Goal: Transaction & Acquisition: Subscribe to service/newsletter

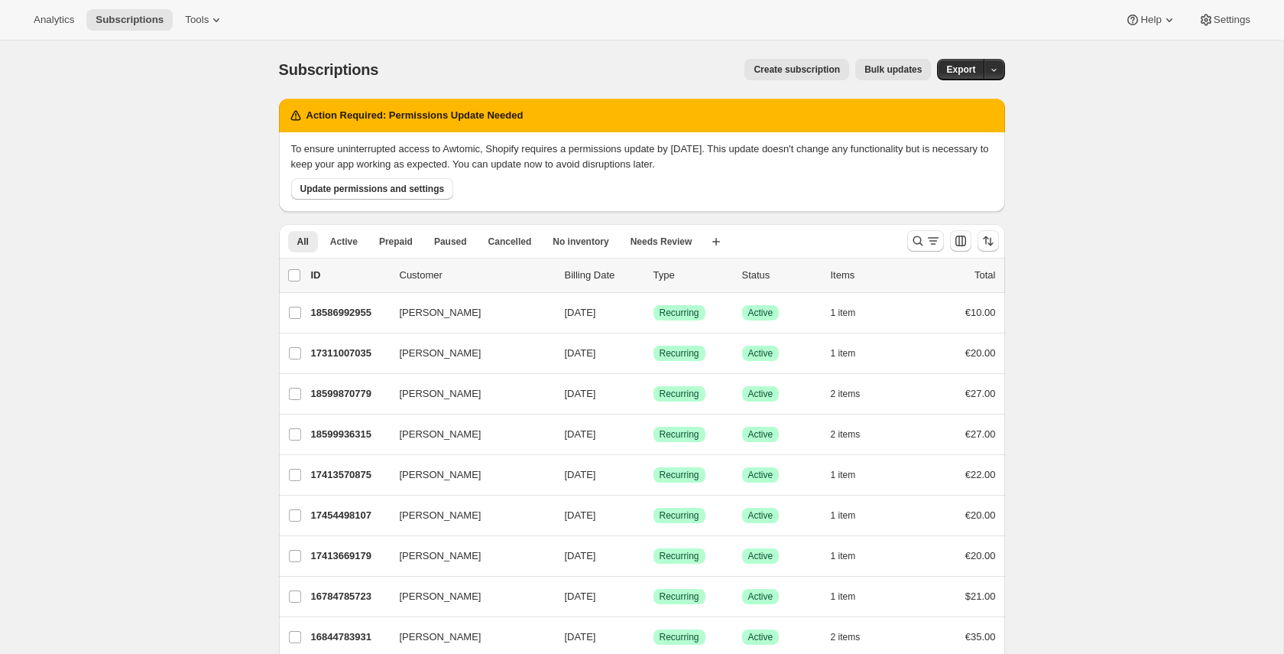
click at [774, 66] on span "Create subscription" at bounding box center [797, 69] width 86 height 12
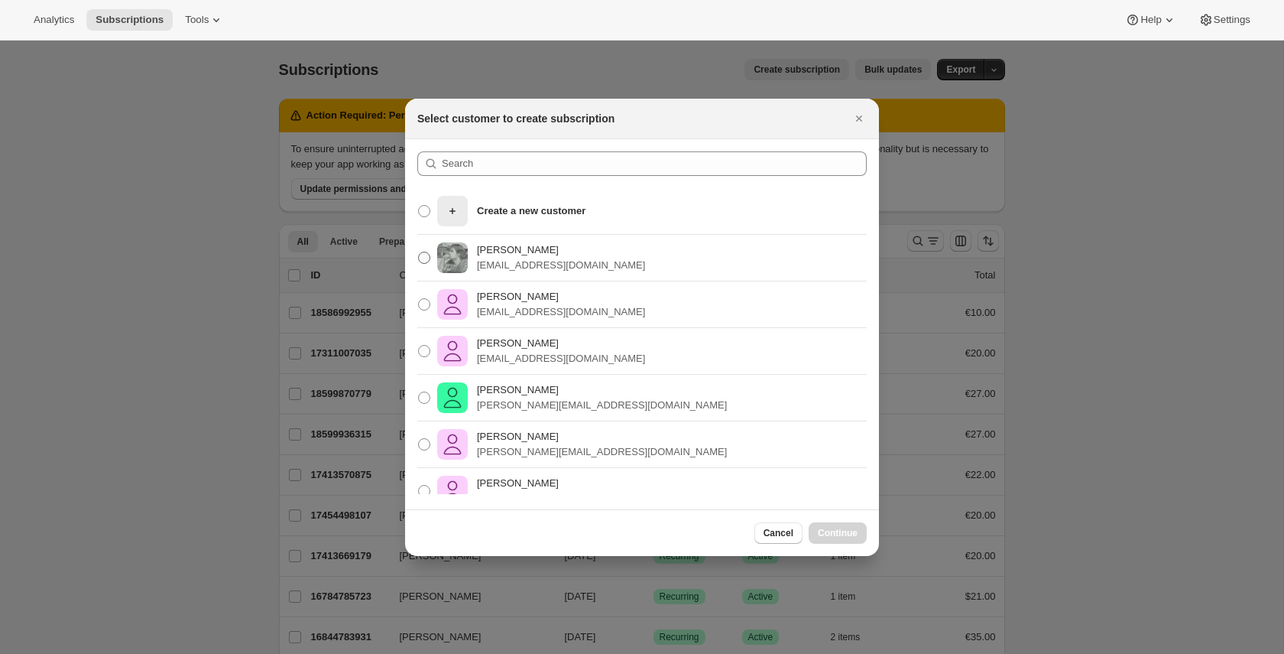
click at [595, 258] on p "[EMAIL_ADDRESS][DOMAIN_NAME]" at bounding box center [561, 265] width 168 height 15
click at [419, 252] on input "Pablo Gumilla pablo.gumilla@gmail.com" at bounding box center [418, 251] width 1 height 1
radio input "true"
click at [844, 528] on span "Continue" at bounding box center [838, 533] width 40 height 12
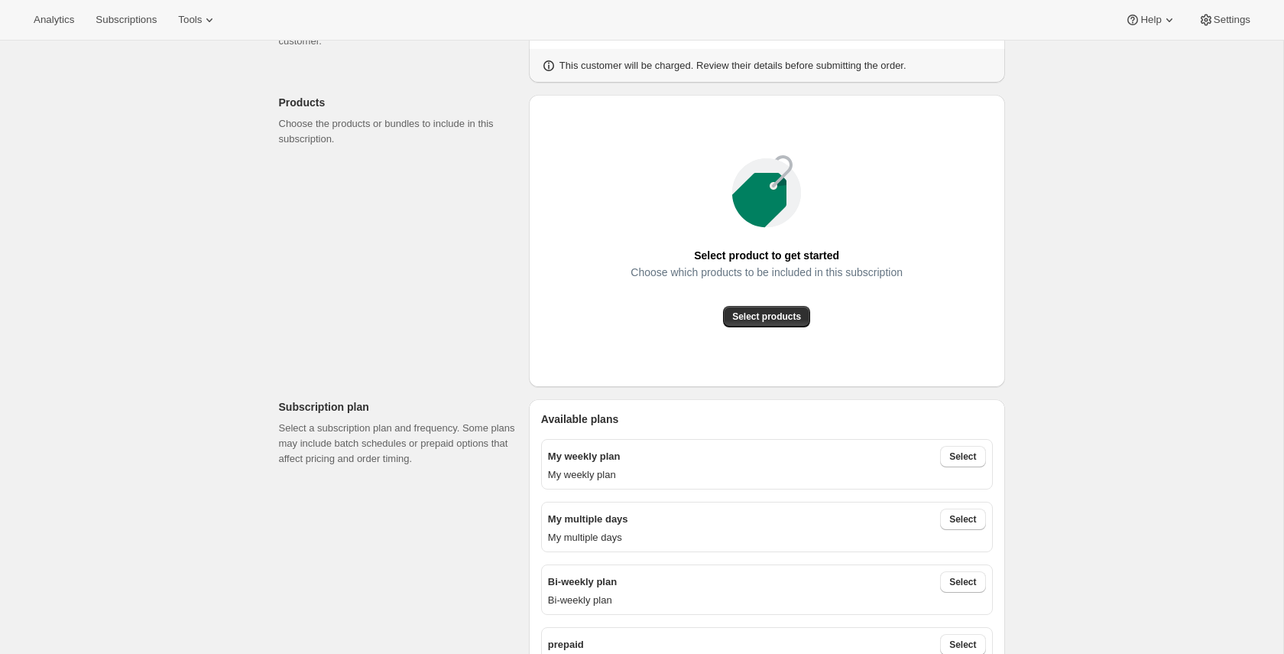
scroll to position [151, 0]
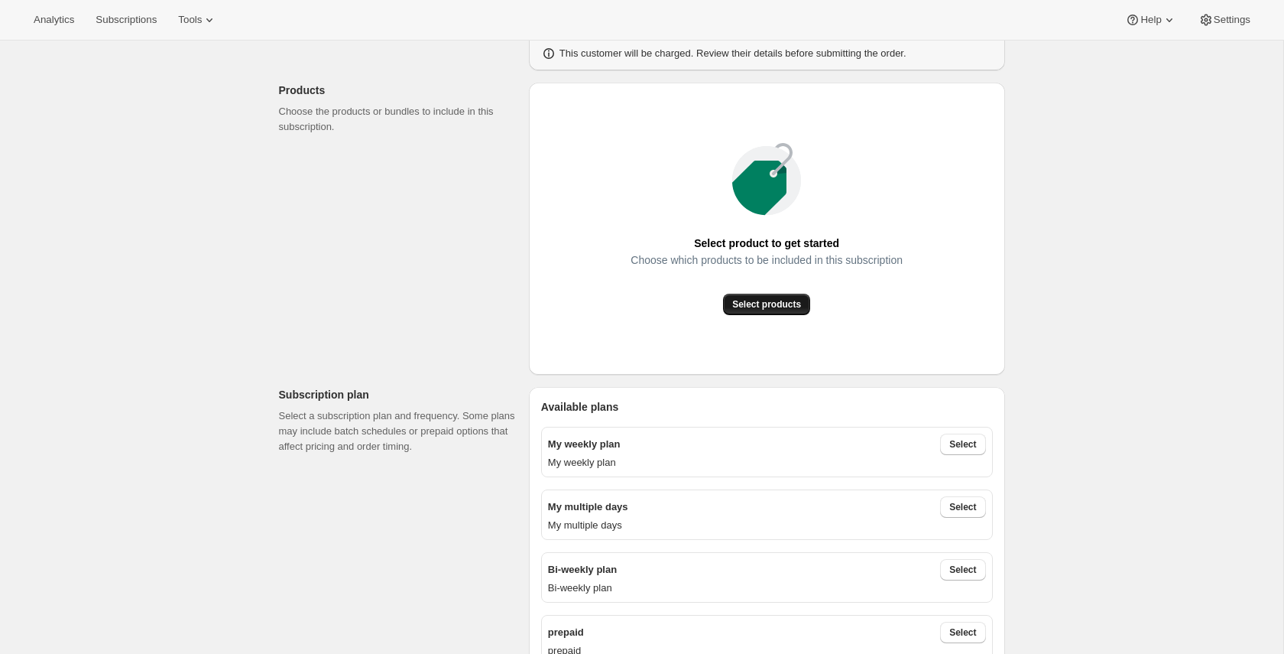
click at [759, 300] on span "Select products" at bounding box center [766, 304] width 69 height 12
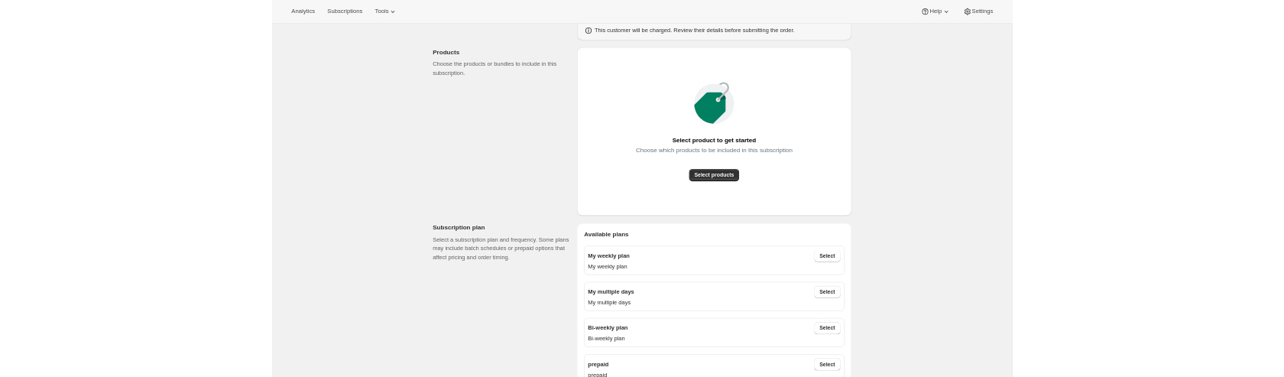
scroll to position [0, 0]
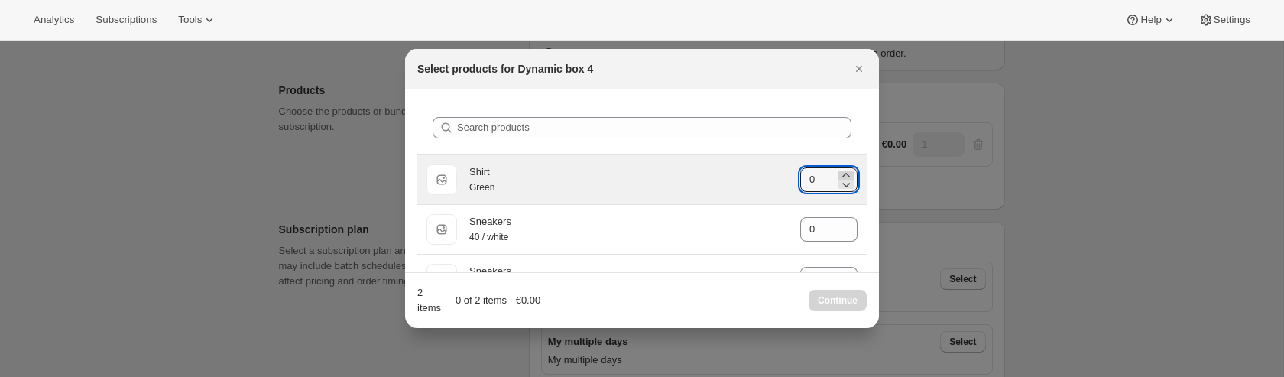
click at [845, 172] on icon ":rai:" at bounding box center [846, 174] width 15 height 15
click at [848, 182] on icon ":rai:" at bounding box center [846, 184] width 15 height 15
type input "1"
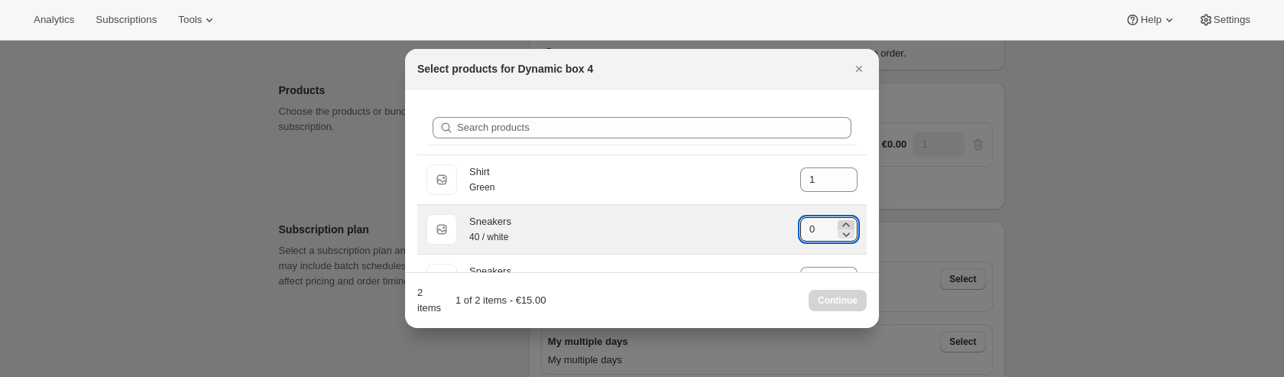
click at [851, 220] on icon ":rai:" at bounding box center [846, 224] width 15 height 15
type input "1"
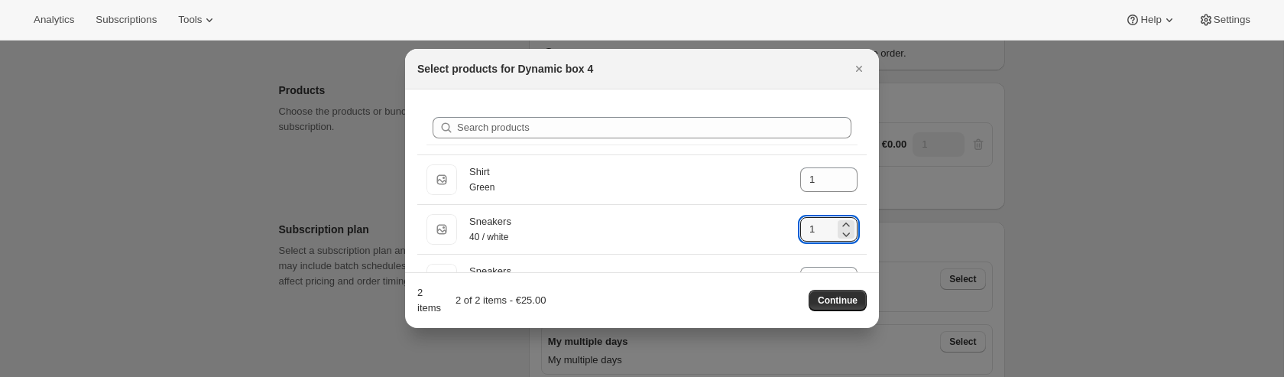
click at [842, 294] on span "Continue" at bounding box center [838, 300] width 40 height 12
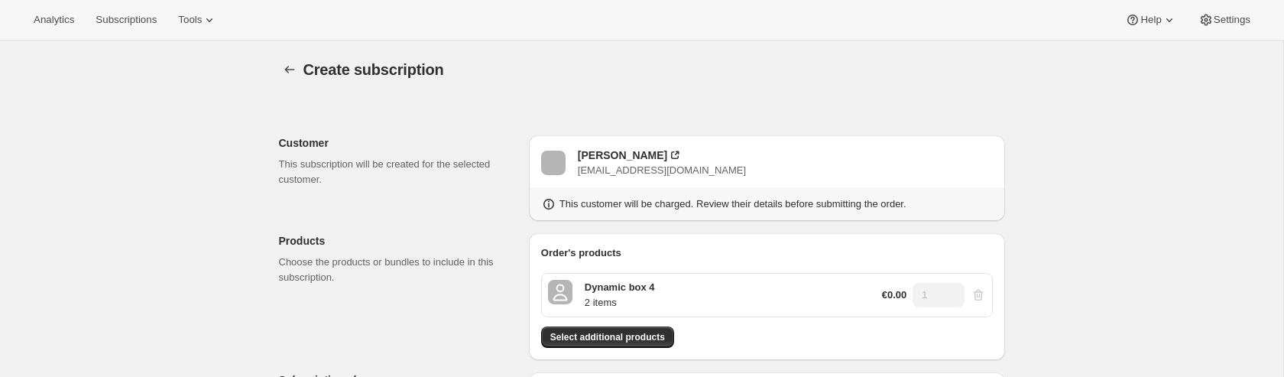
scroll to position [151, 0]
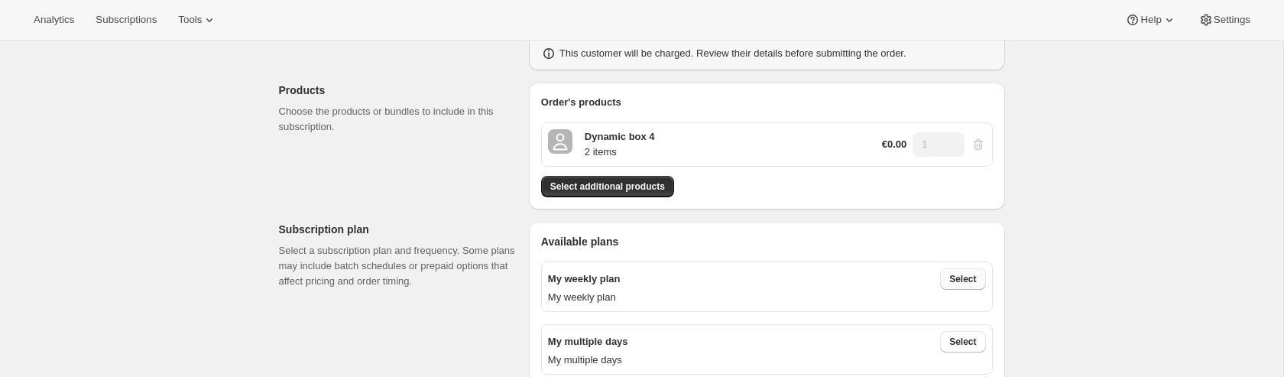
click at [959, 276] on span "Select" at bounding box center [962, 279] width 27 height 12
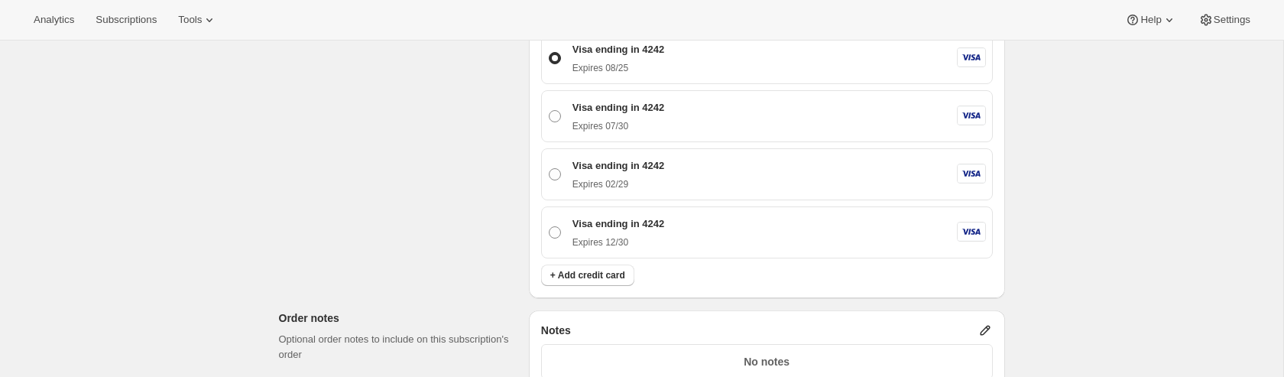
scroll to position [1244, 0]
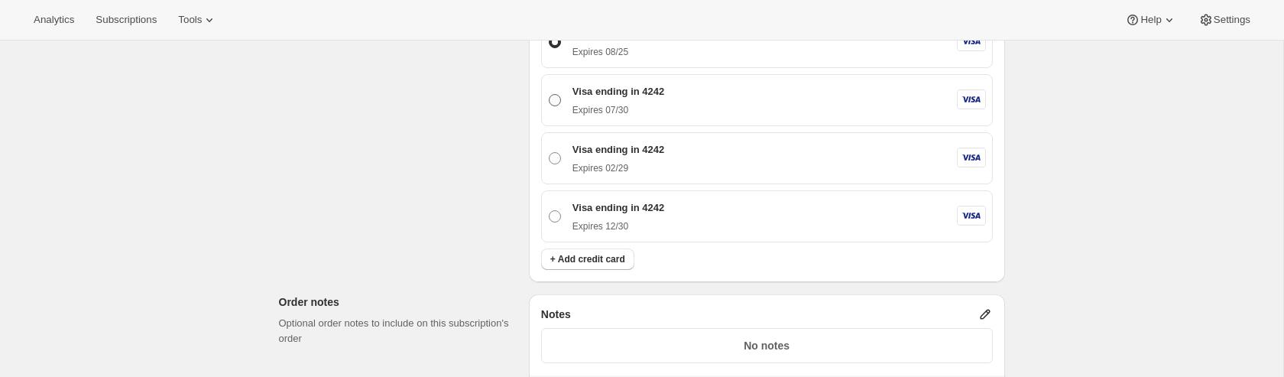
click at [555, 106] on span at bounding box center [555, 100] width 12 height 12
click at [550, 95] on input "Visa ending in 4242 Expires 07/30" at bounding box center [549, 94] width 1 height 1
radio input "true"
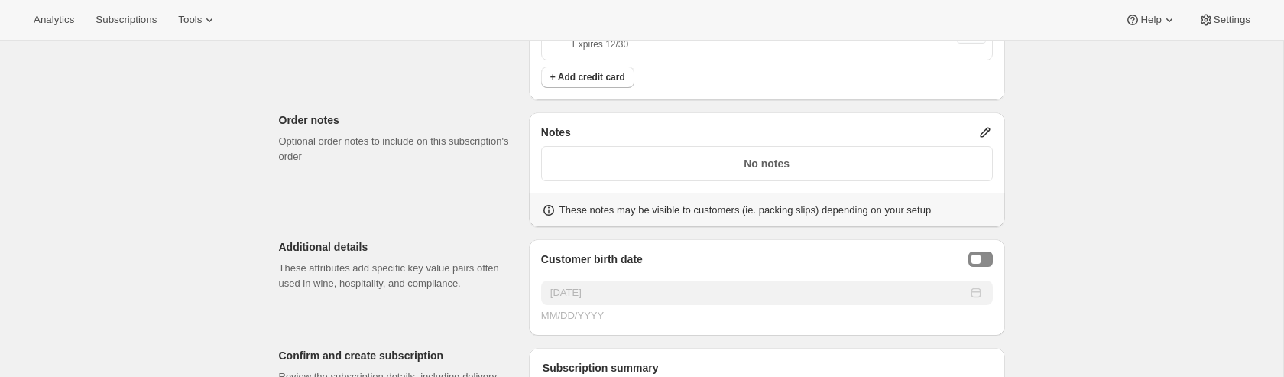
scroll to position [1450, 0]
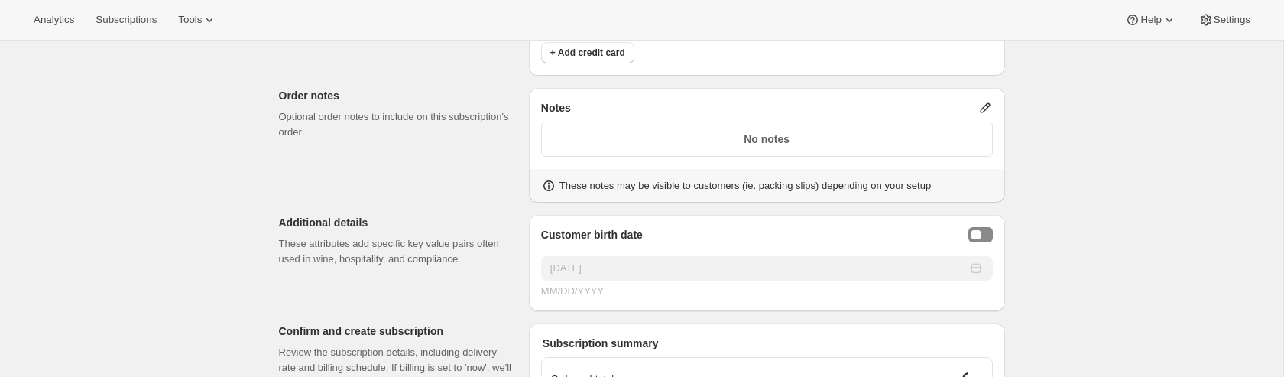
click at [988, 115] on icon at bounding box center [985, 107] width 15 height 15
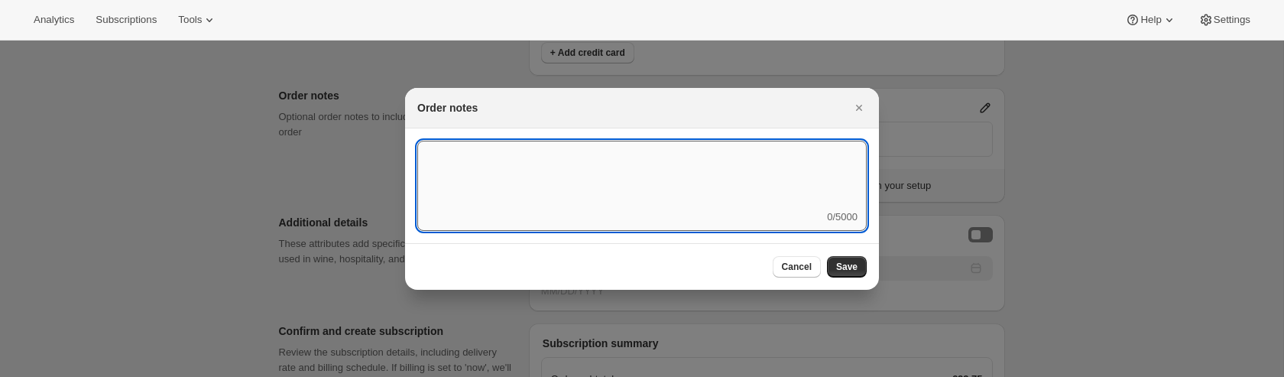
click at [589, 204] on textarea ":r9k:" at bounding box center [641, 175] width 449 height 69
type textarea "mind the dog"
click at [843, 256] on button "Save" at bounding box center [847, 266] width 40 height 21
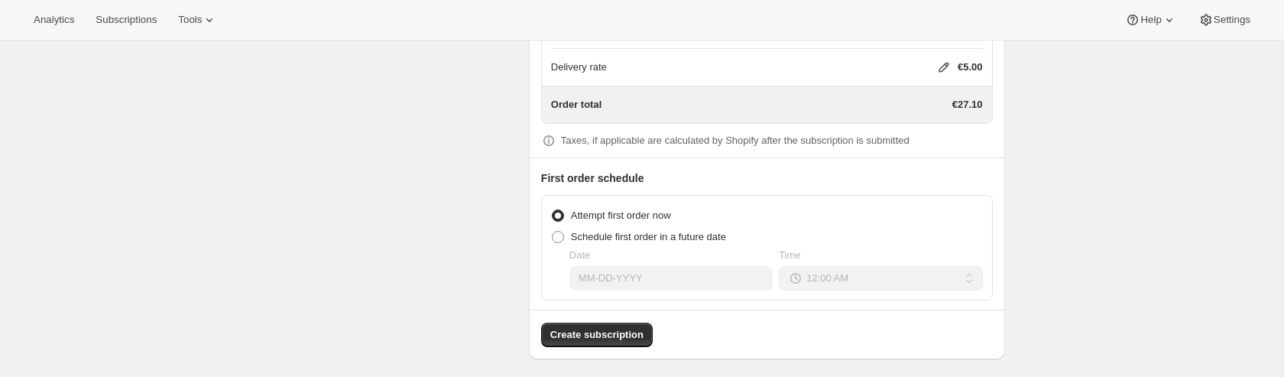
scroll to position [1931, 0]
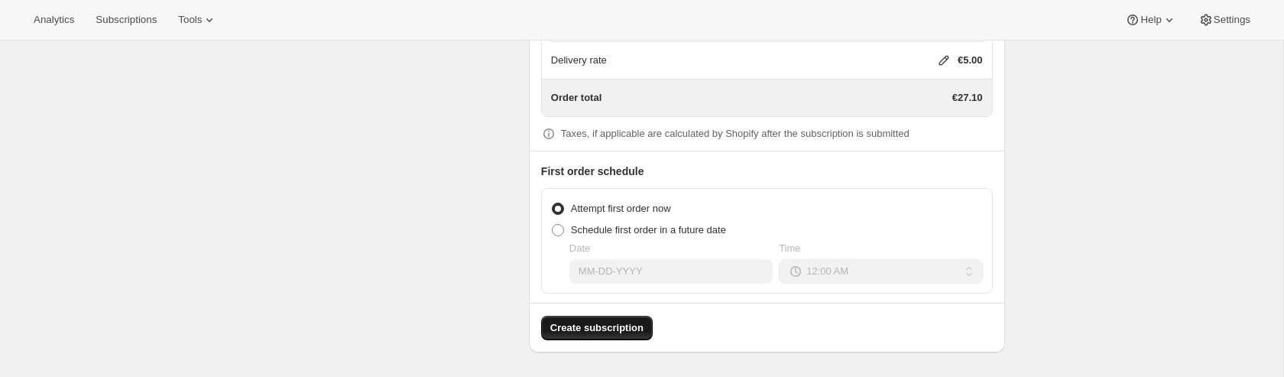
click at [626, 331] on span "Create subscription" at bounding box center [596, 327] width 93 height 15
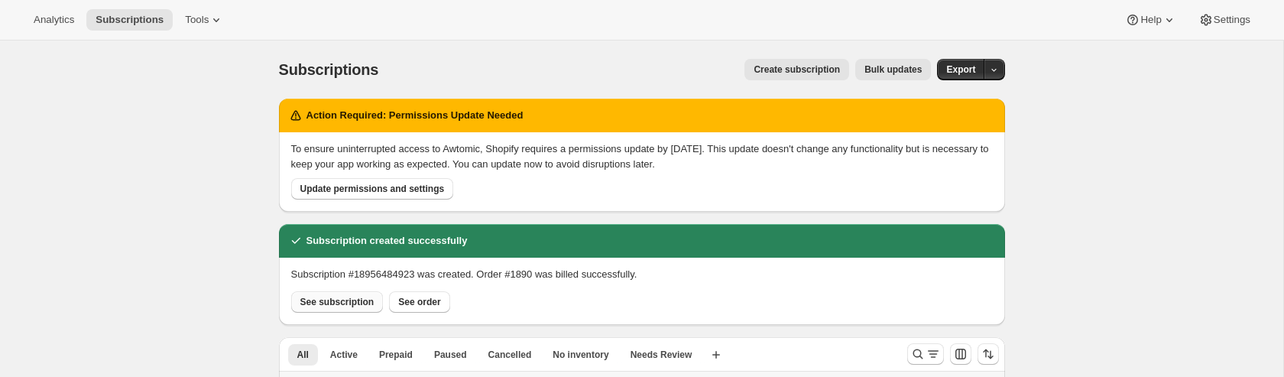
click at [368, 297] on span "See subscription" at bounding box center [337, 302] width 74 height 12
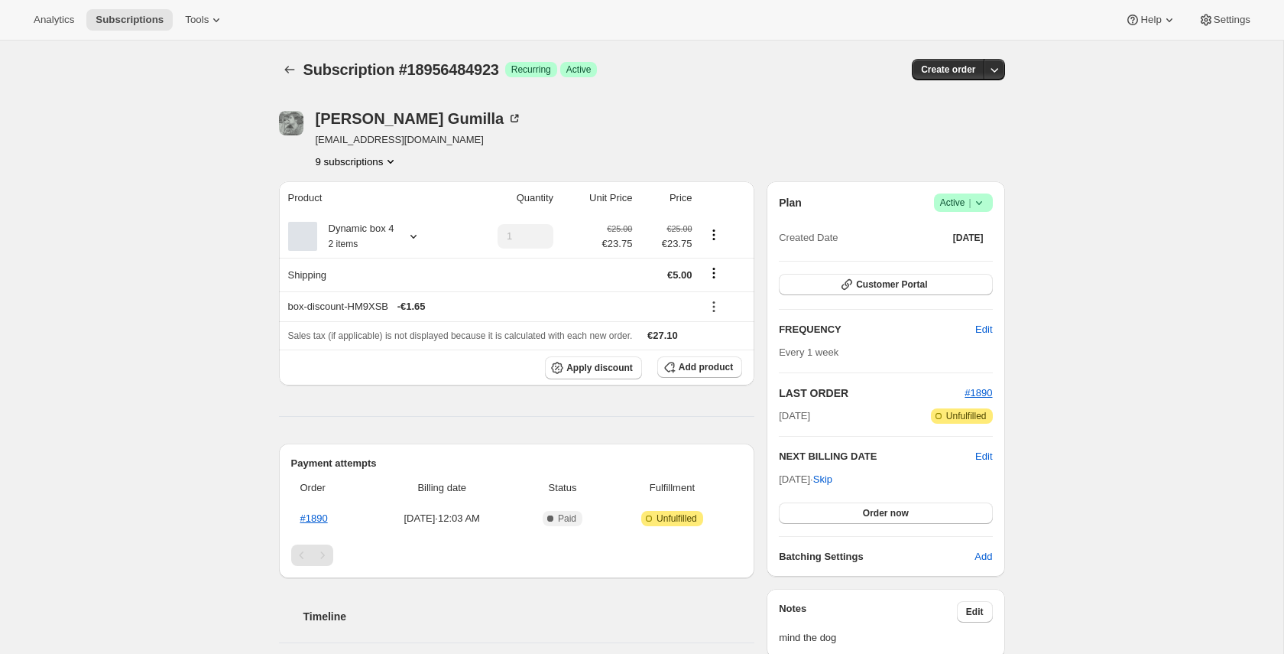
click at [1052, 258] on div "Subscription #18956484923. This page is ready Subscription #18956484923 Success…" at bounding box center [641, 574] width 1283 height 1066
click at [994, 65] on icon "button" at bounding box center [994, 69] width 15 height 15
click at [963, 130] on span "Create custom one-time order" at bounding box center [930, 127] width 132 height 11
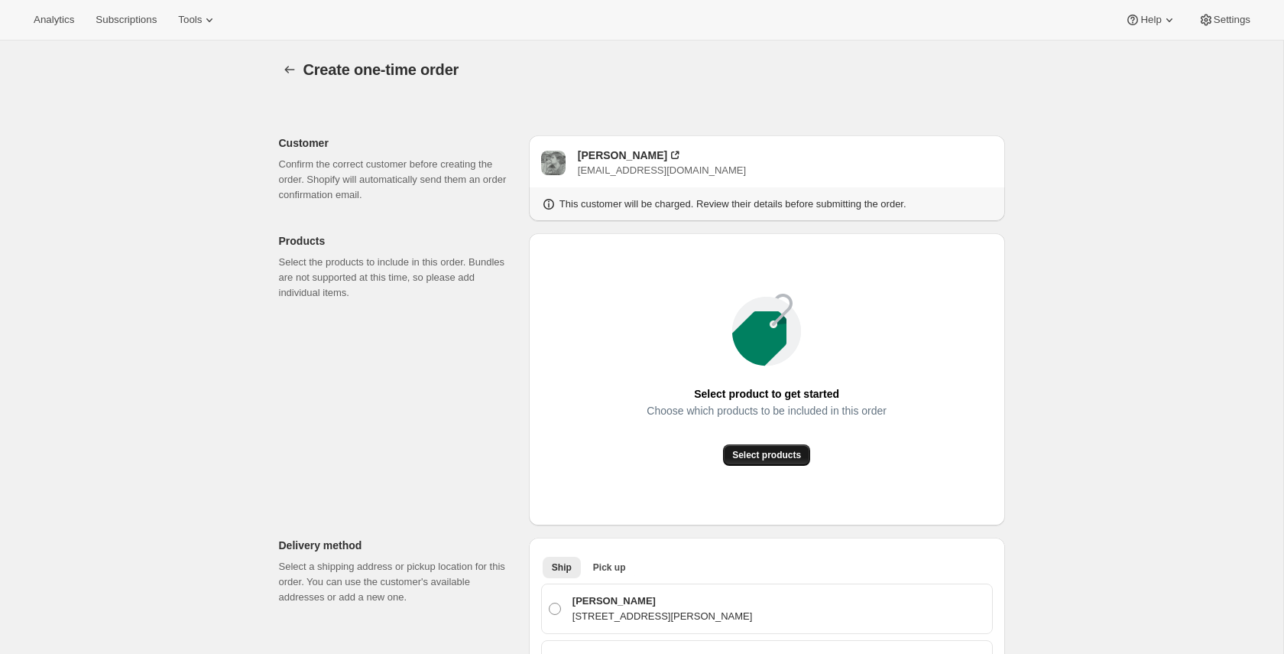
click at [738, 451] on span "Select products" at bounding box center [766, 455] width 69 height 12
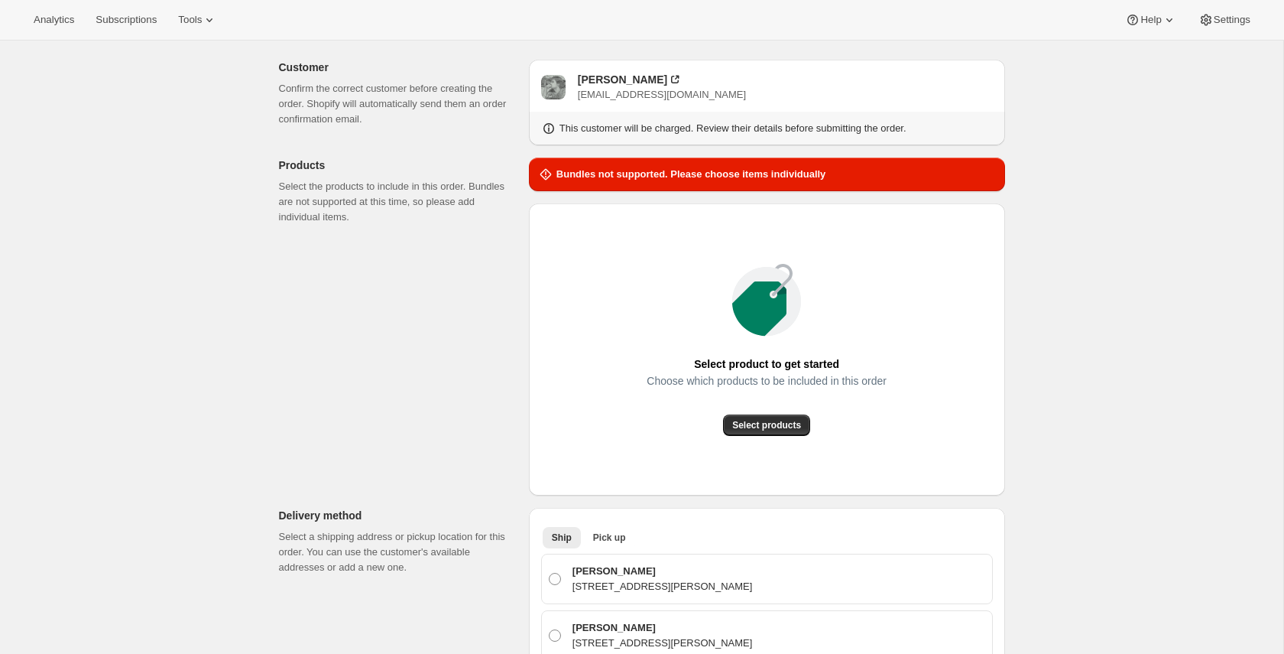
scroll to position [193, 0]
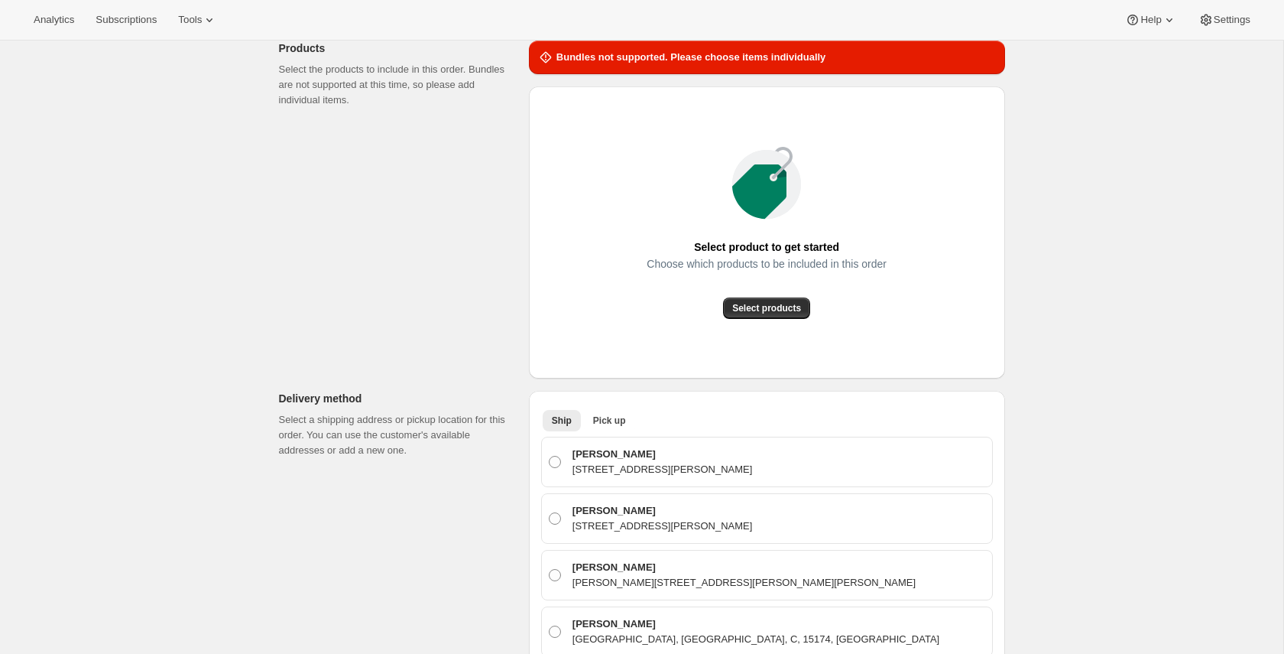
click at [748, 294] on div "Choose which products to be included in this order" at bounding box center [767, 278] width 240 height 40
click at [747, 305] on span "Select products" at bounding box center [766, 308] width 69 height 12
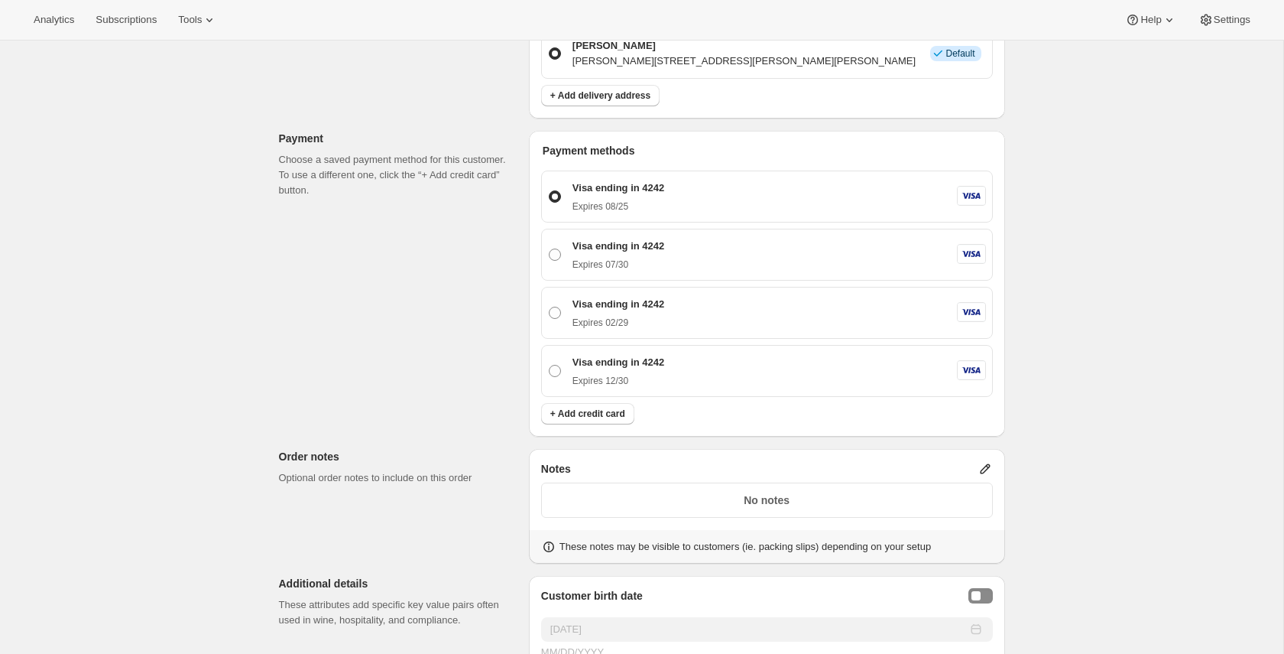
scroll to position [698, 0]
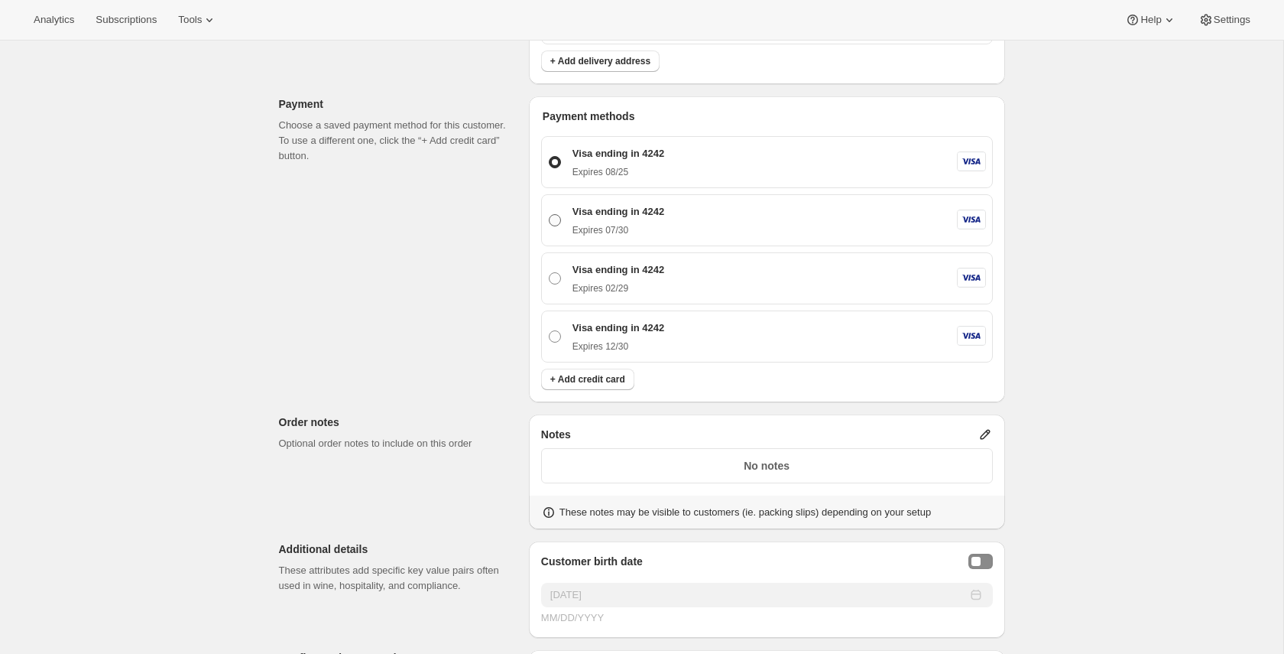
click at [592, 239] on label "Visa ending in 4242 Expires 07/30" at bounding box center [767, 220] width 438 height 38
click at [550, 215] on input "Visa ending in 4242 Expires 07/30" at bounding box center [549, 214] width 1 height 1
radio input "true"
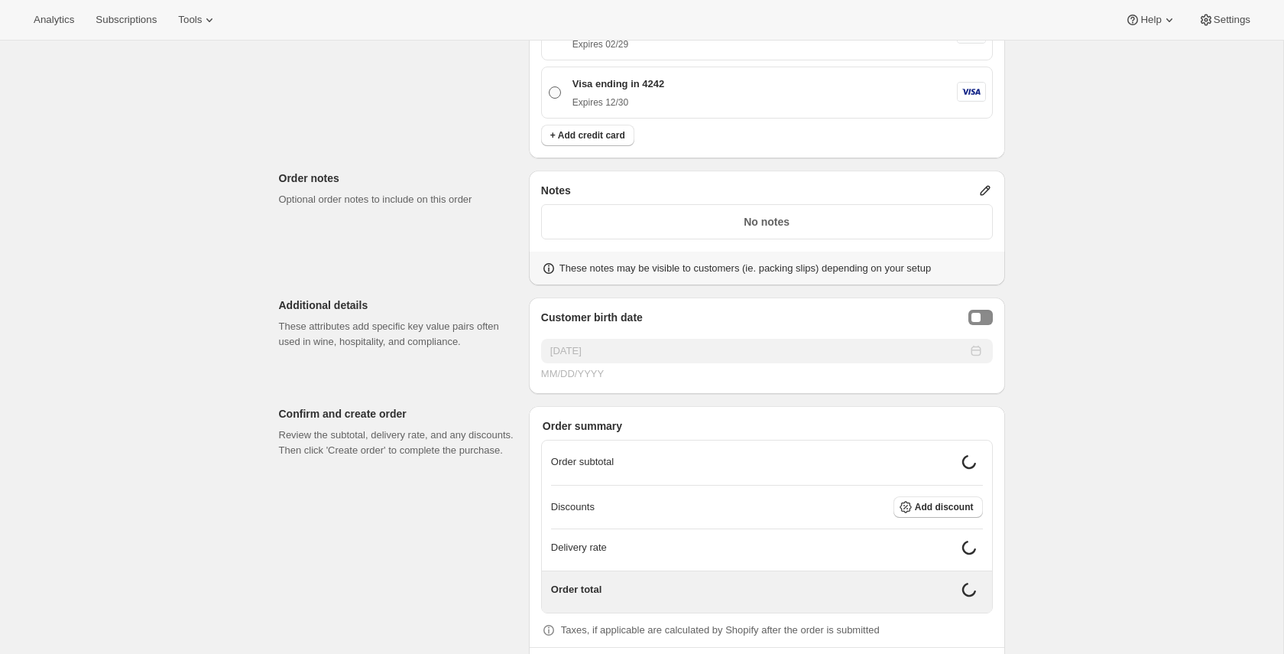
scroll to position [964, 0]
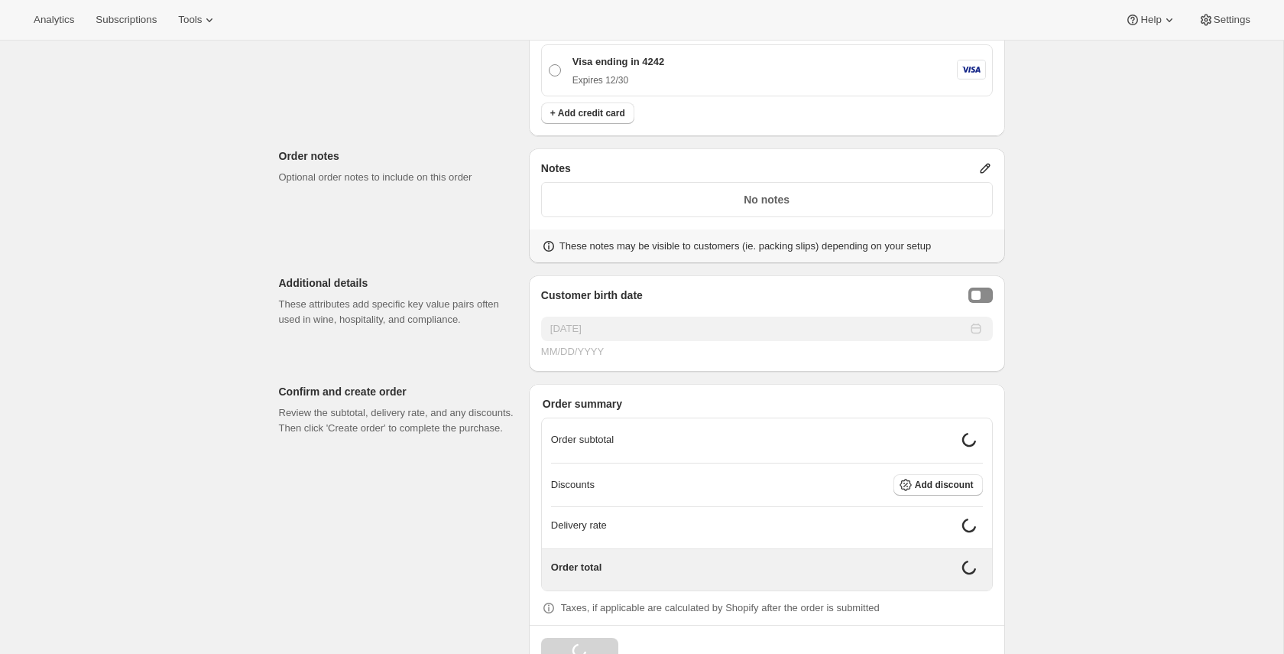
click at [988, 176] on icon at bounding box center [985, 168] width 15 height 15
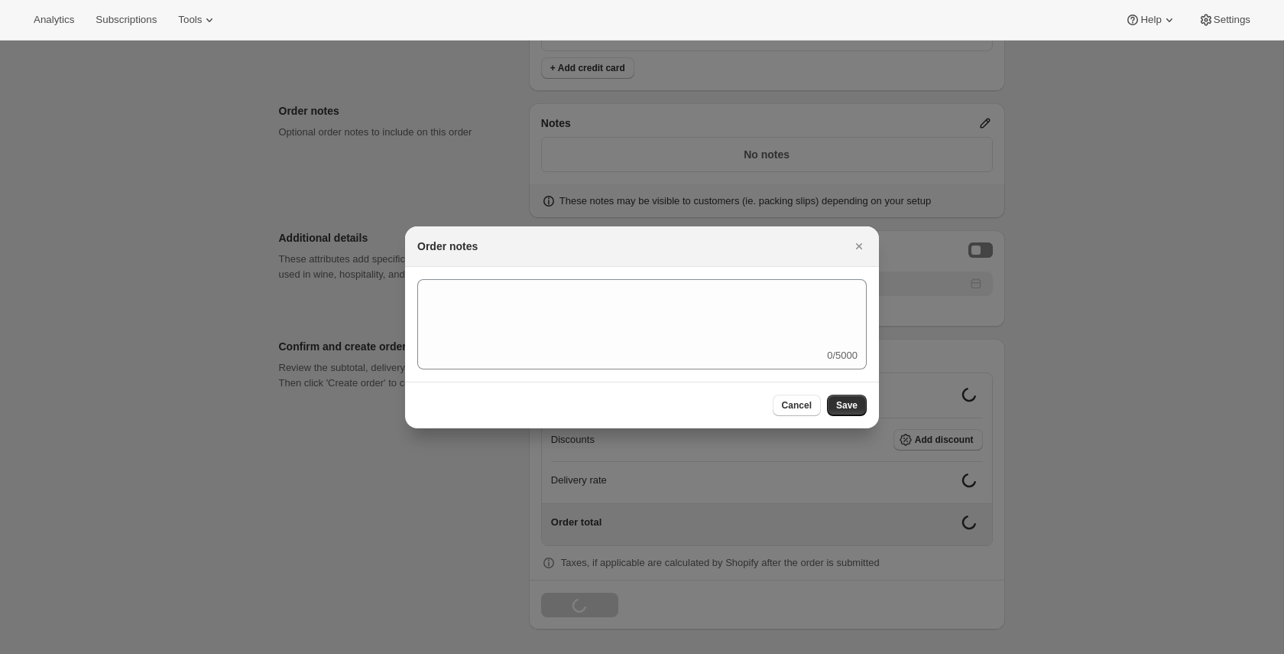
scroll to position [0, 0]
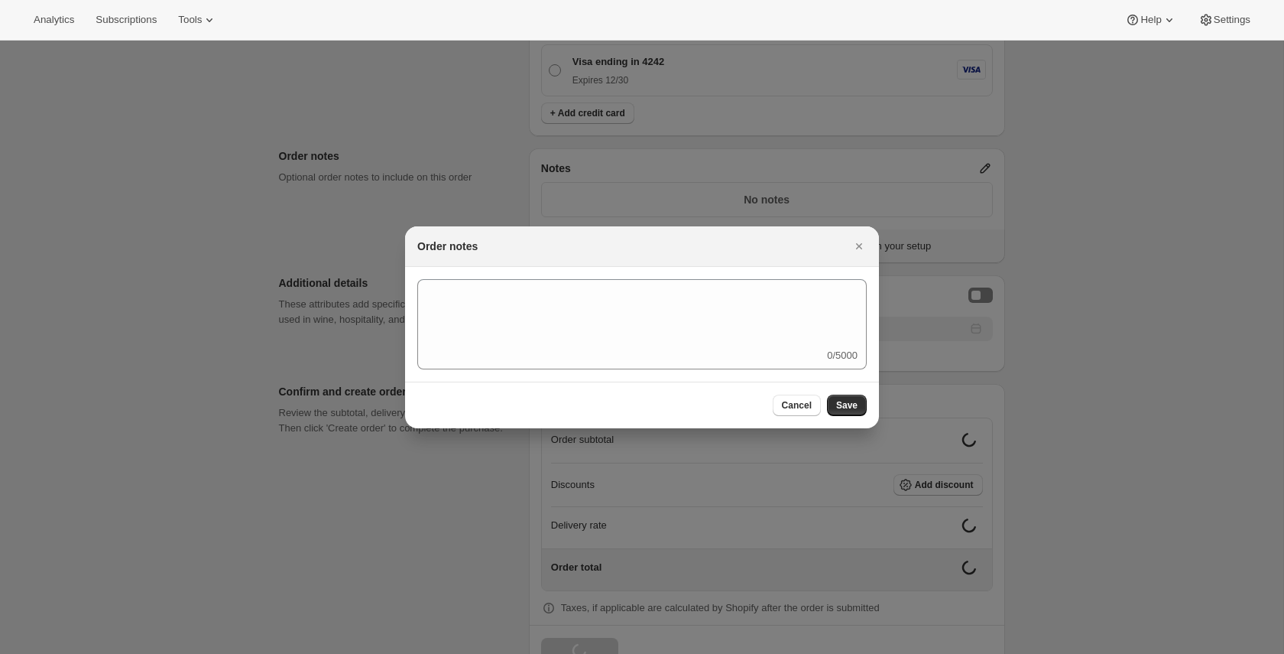
click at [985, 213] on div at bounding box center [642, 327] width 1284 height 654
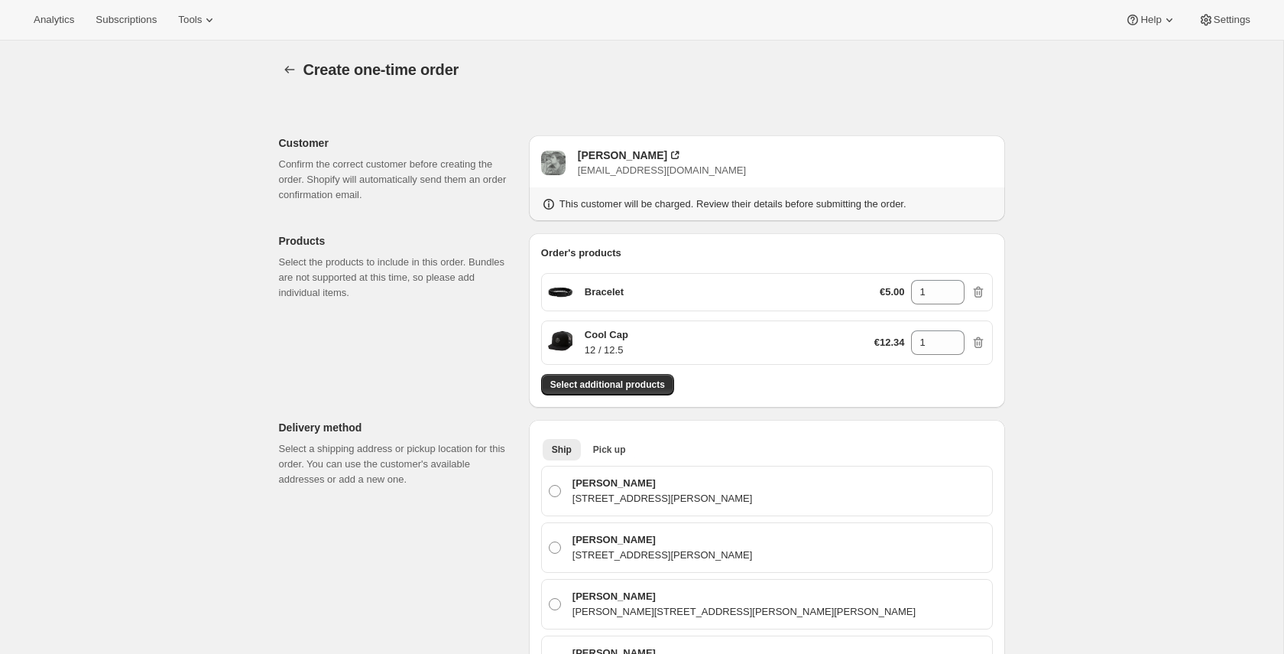
scroll to position [964, 0]
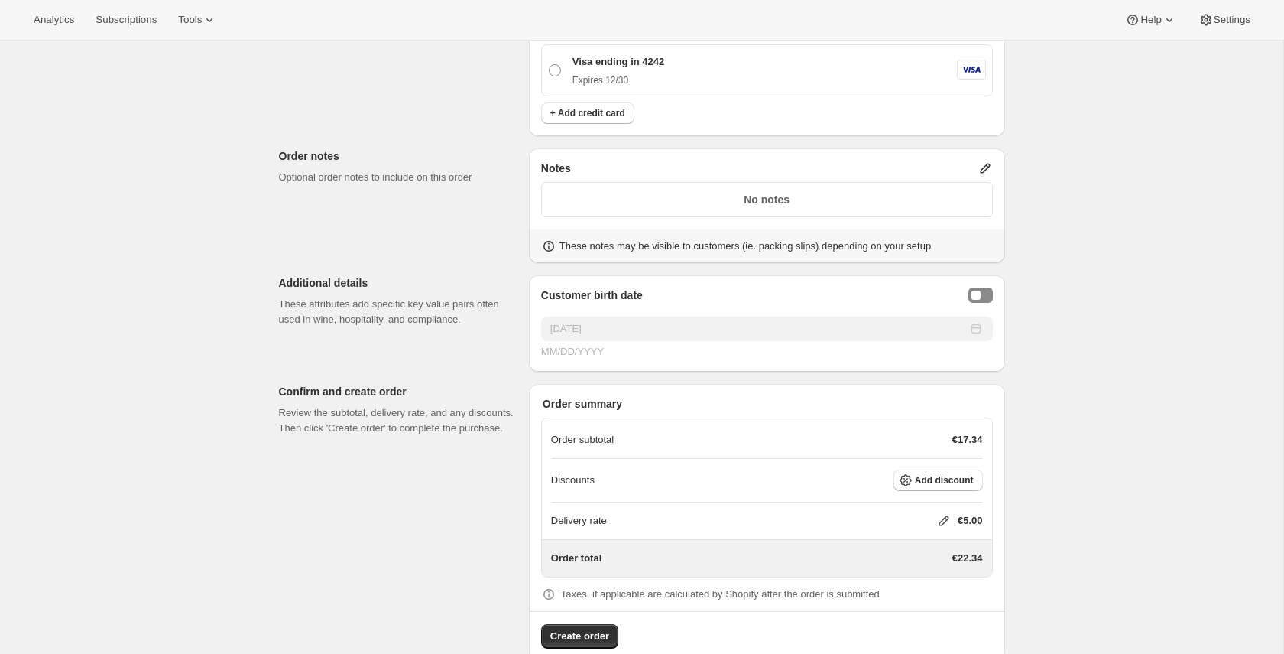
click at [981, 176] on icon at bounding box center [985, 168] width 15 height 15
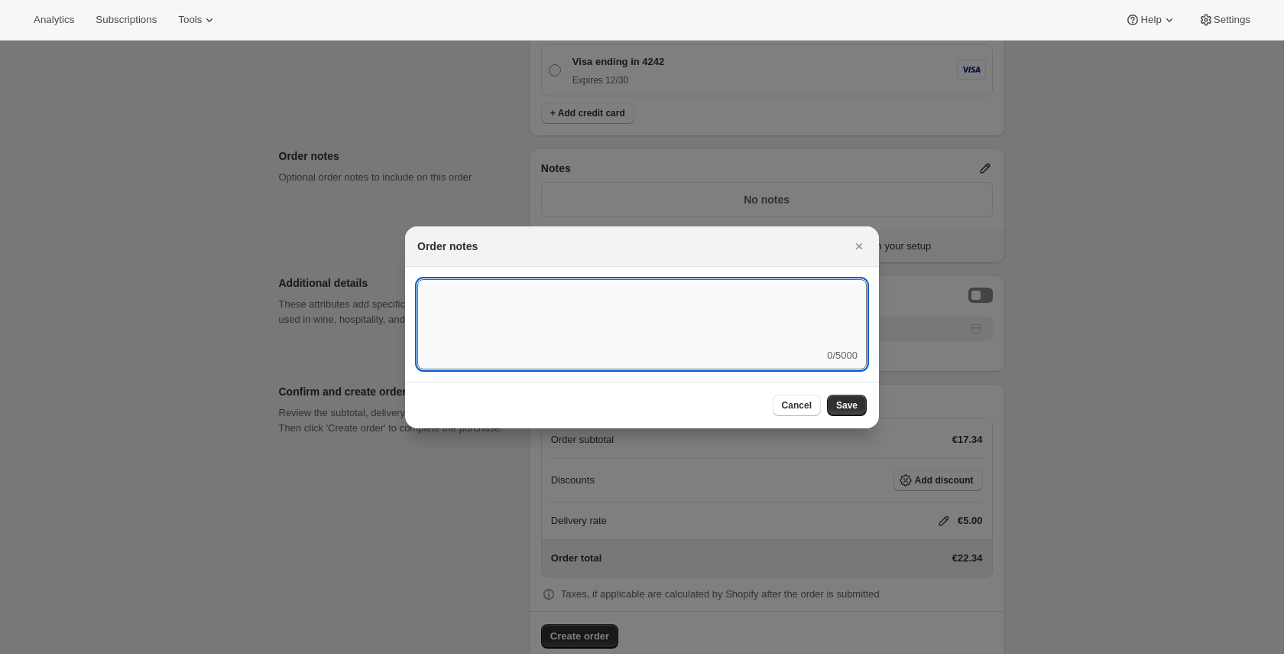
click at [714, 320] on textarea ":rog:" at bounding box center [641, 313] width 449 height 69
type textarea "mind the lion"
click at [853, 402] on span "Save" at bounding box center [846, 405] width 21 height 12
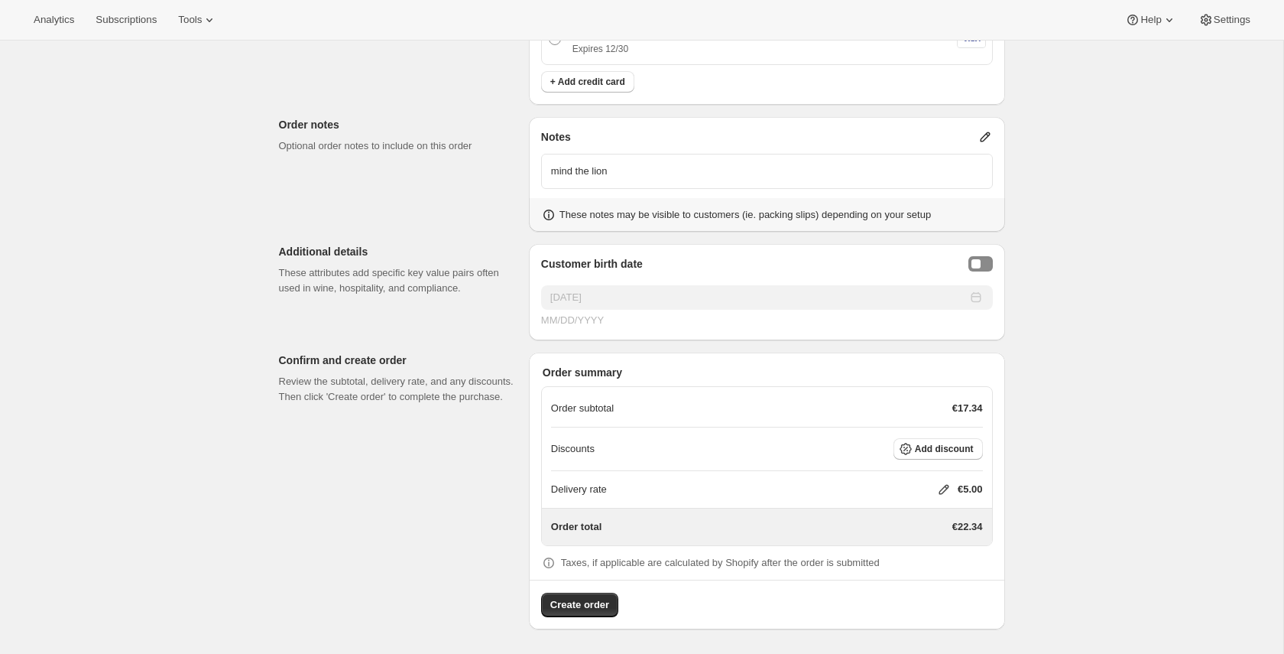
scroll to position [1040, 0]
click at [589, 609] on span "Create order" at bounding box center [579, 604] width 59 height 15
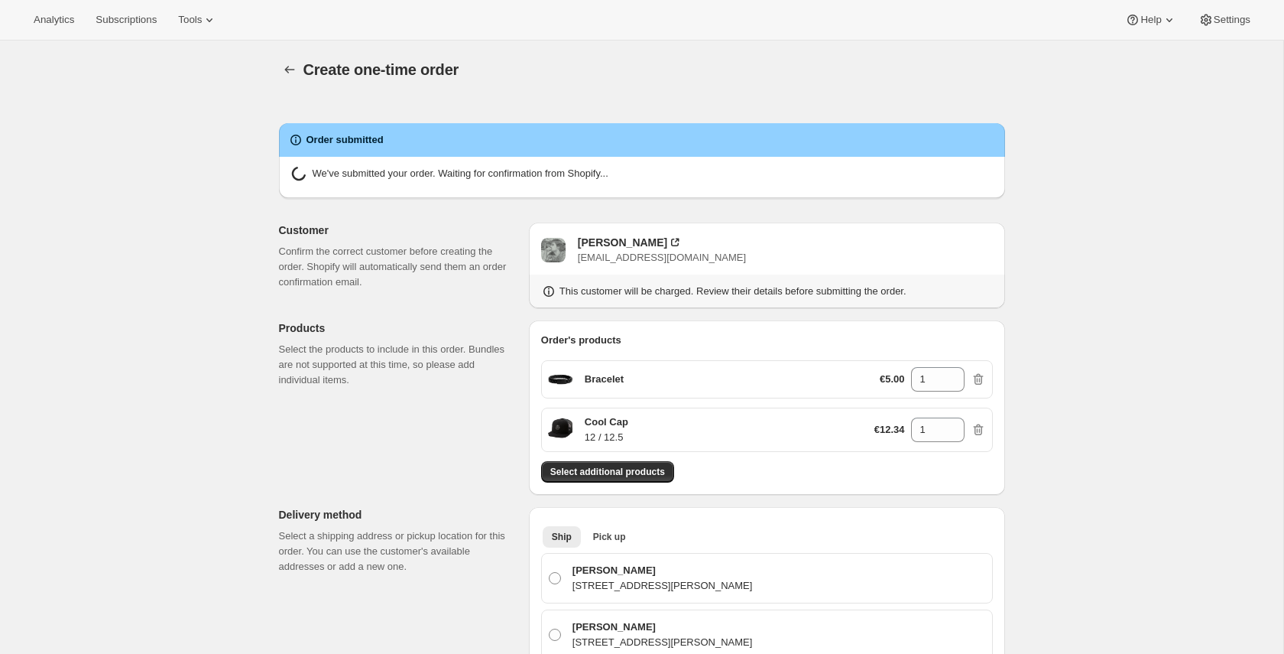
radio input "false"
radio input "true"
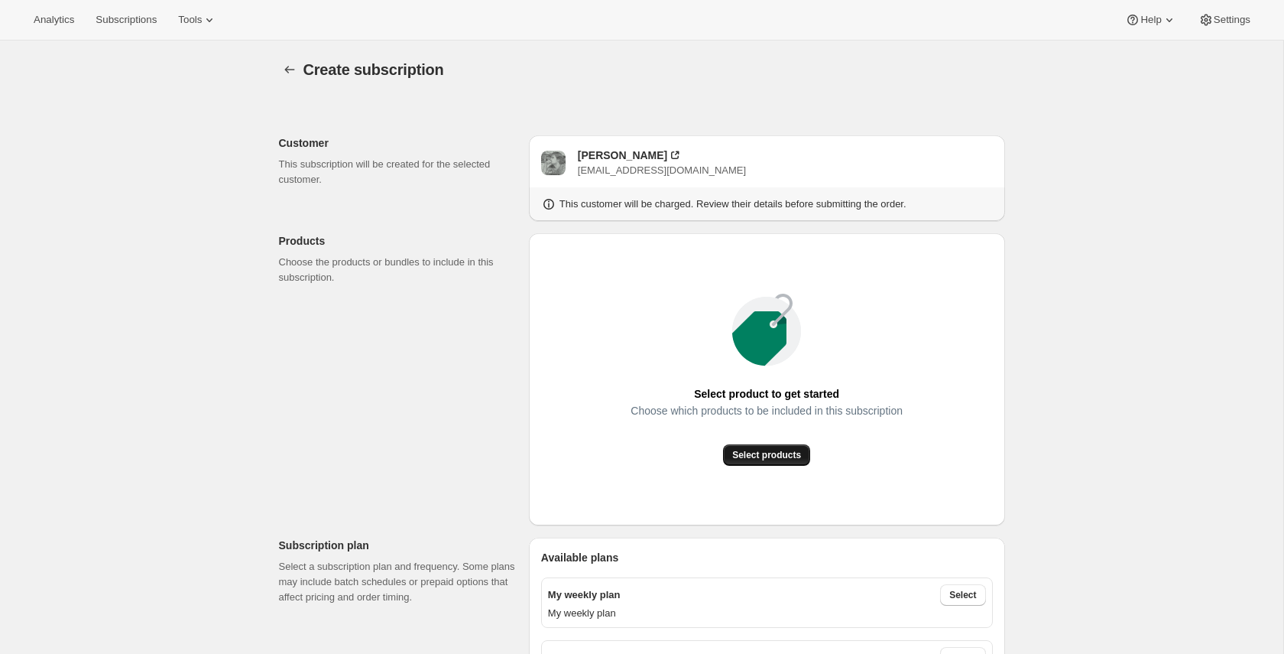
click at [751, 456] on span "Select products" at bounding box center [766, 455] width 69 height 12
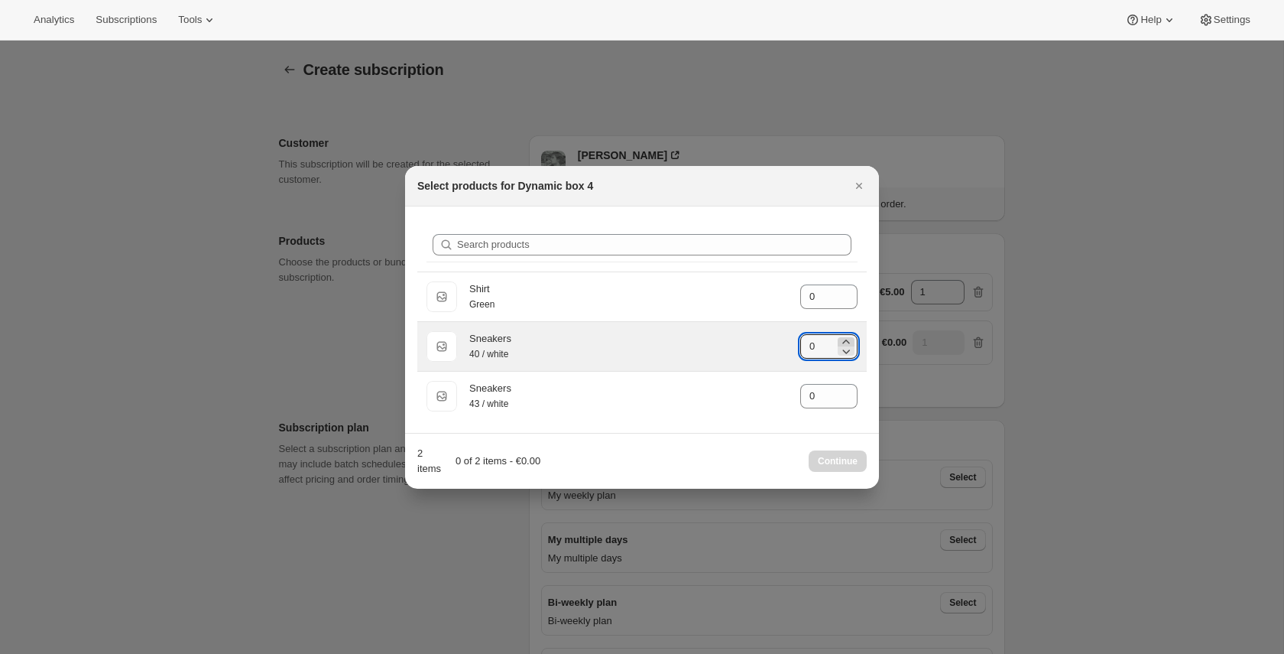
click at [846, 337] on icon ":r16:" at bounding box center [846, 341] width 15 height 15
type input "1"
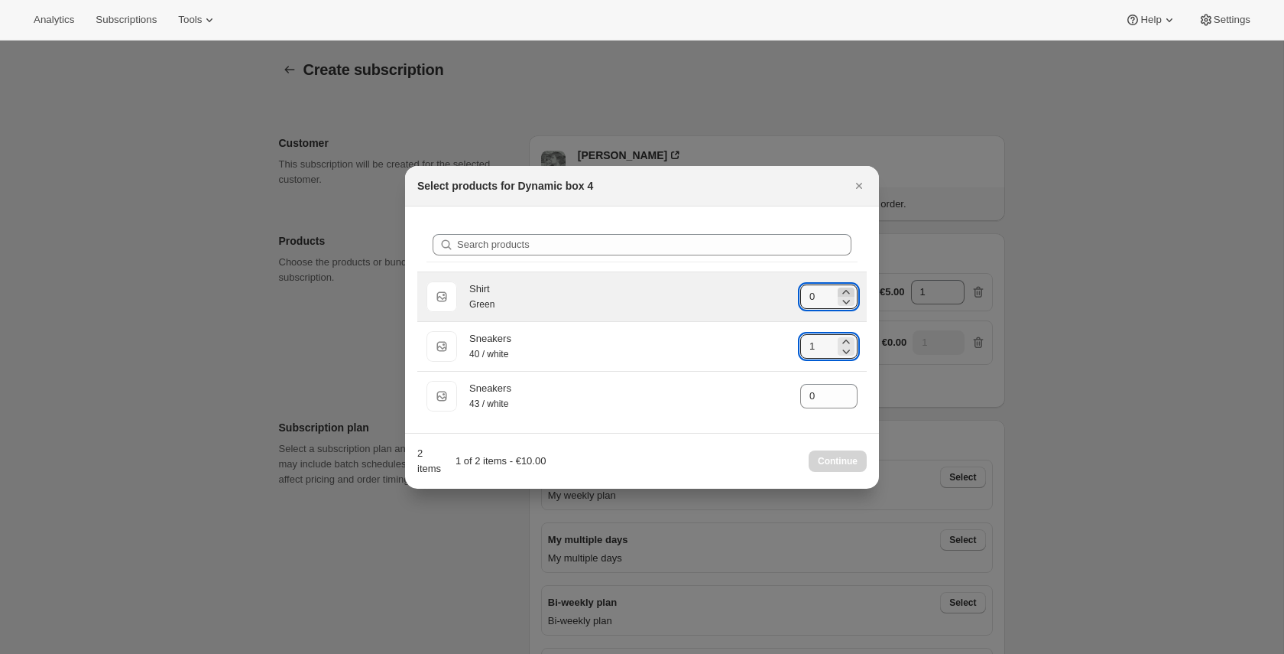
click at [843, 285] on icon ":r16:" at bounding box center [846, 291] width 15 height 15
type input "1"
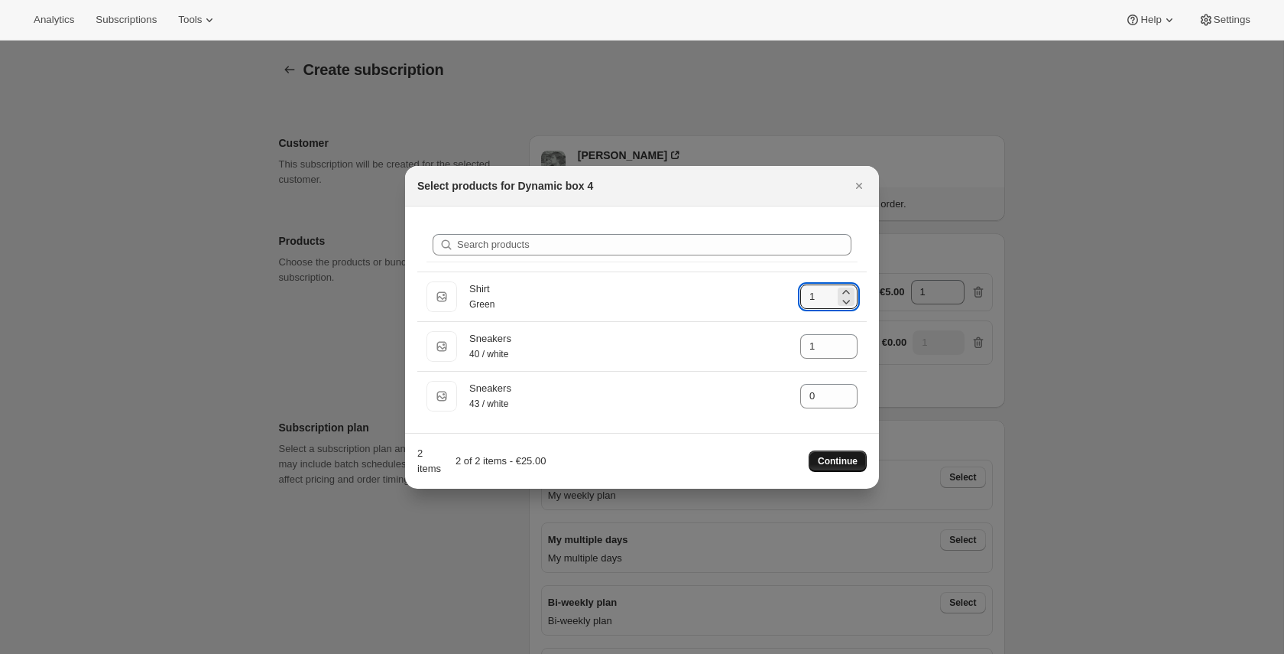
click at [840, 460] on span "Continue" at bounding box center [838, 461] width 40 height 12
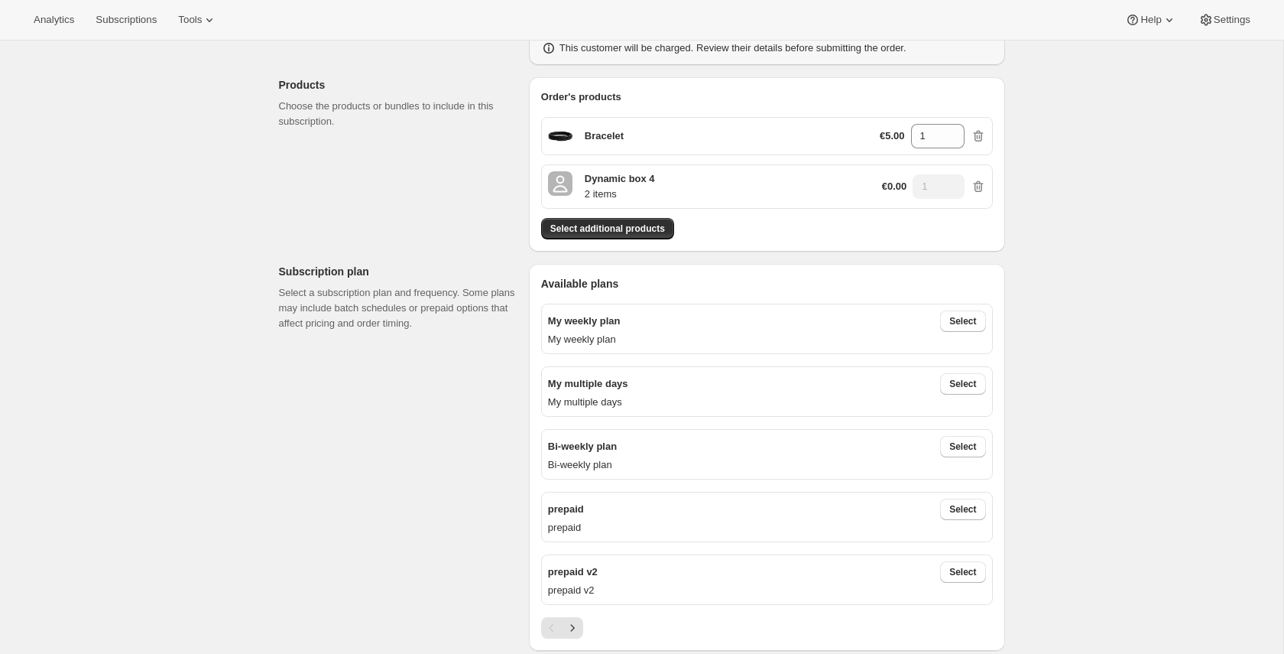
scroll to position [170, 0]
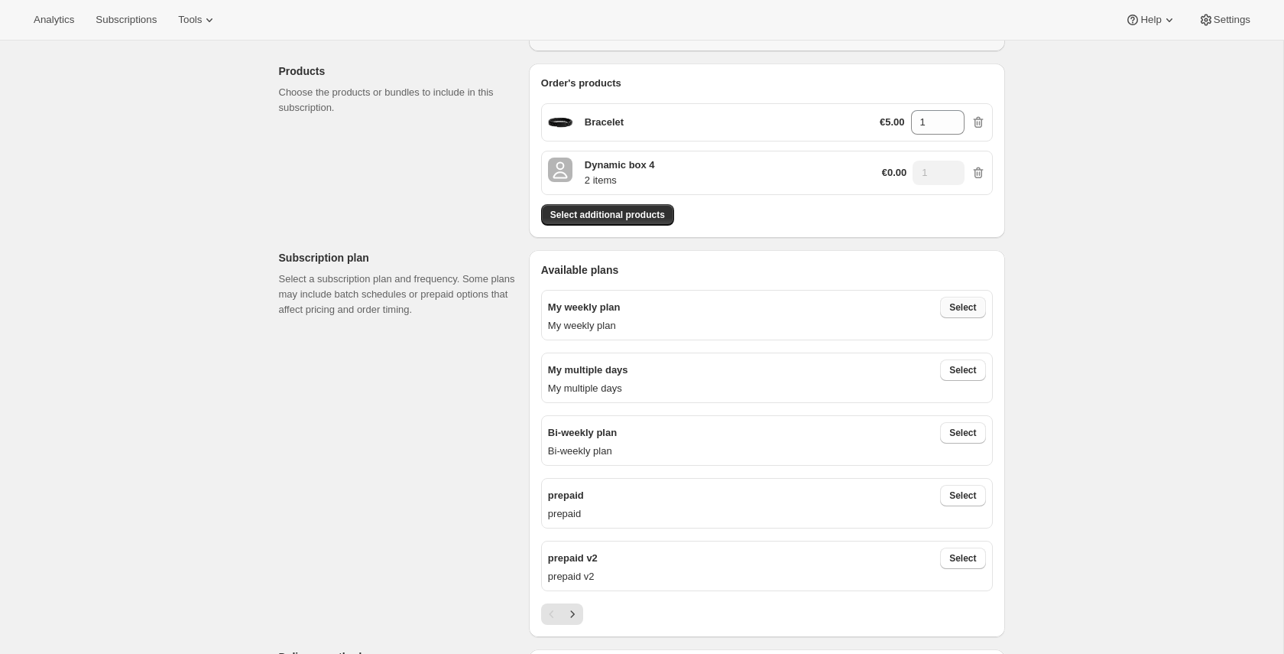
click at [957, 305] on span "Select" at bounding box center [962, 307] width 27 height 12
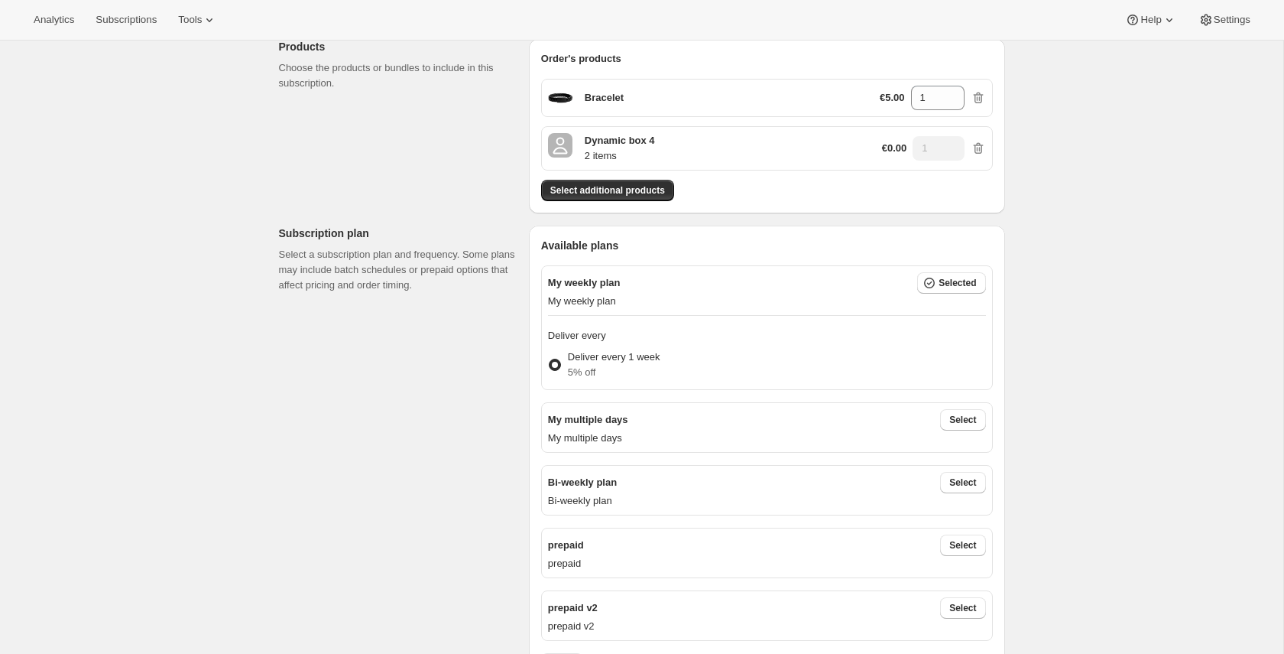
scroll to position [264, 0]
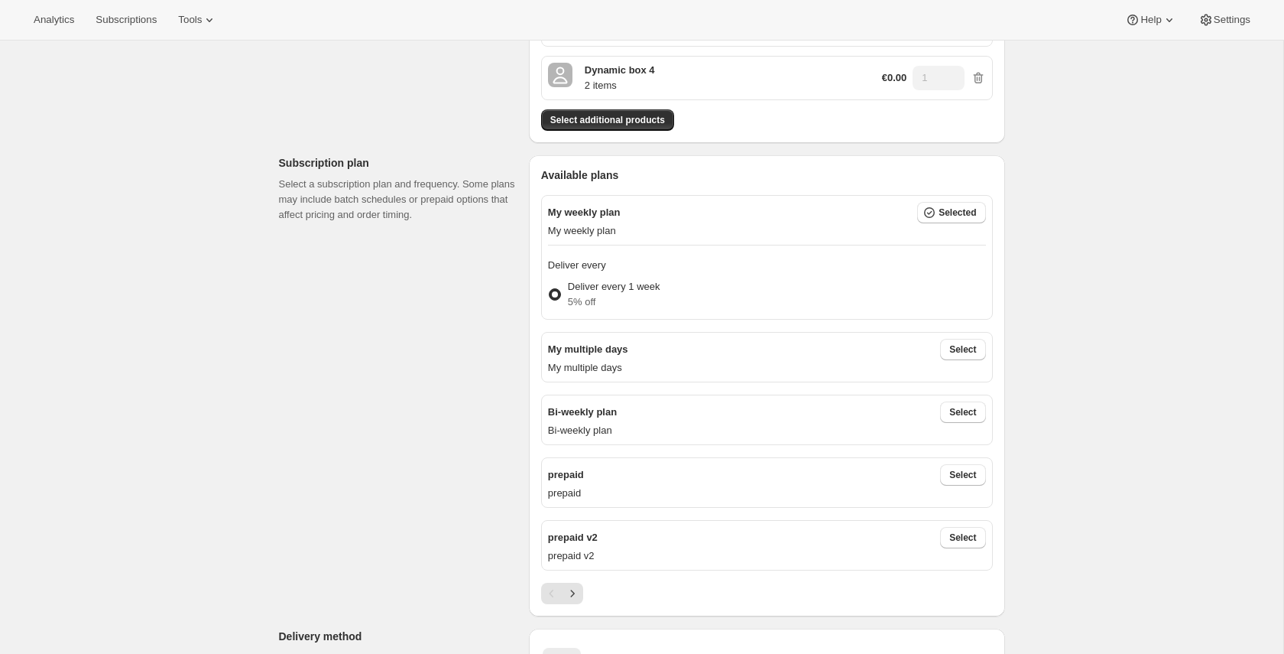
click at [978, 352] on button "Select" at bounding box center [962, 349] width 45 height 21
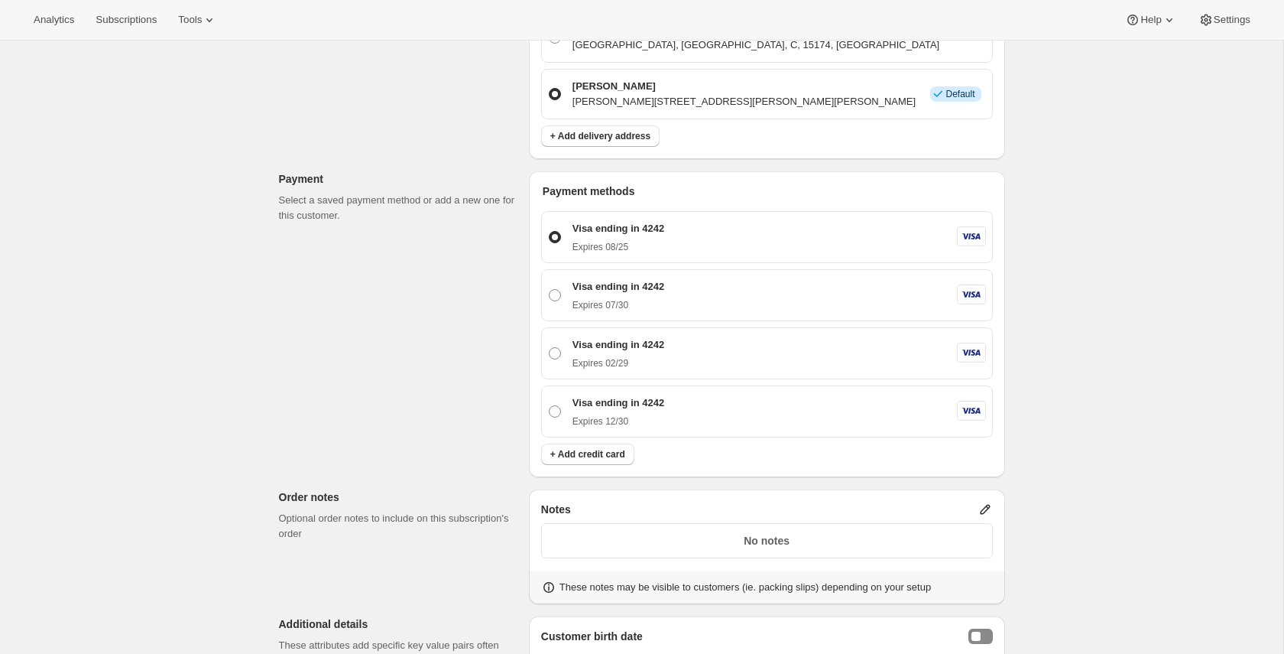
scroll to position [1191, 0]
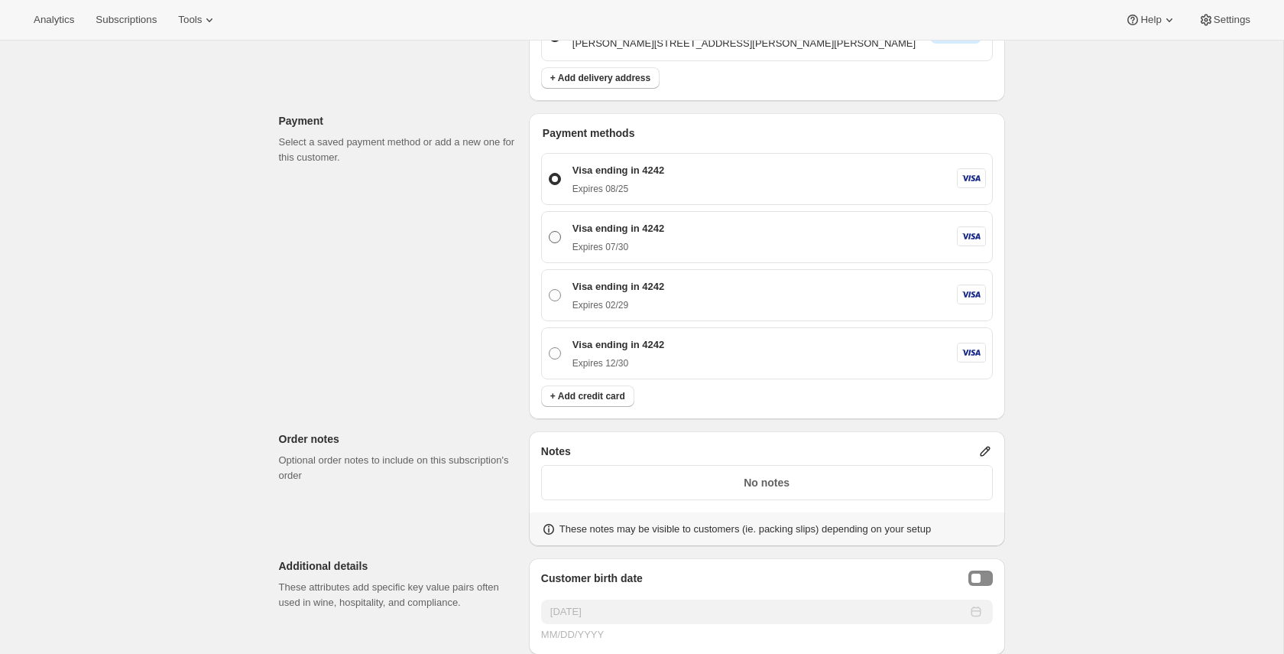
click at [715, 253] on div "Visa ending in 4242 Expires 07/30" at bounding box center [777, 237] width 418 height 32
click at [550, 232] on input "Visa ending in 4242 Expires 07/30" at bounding box center [549, 231] width 1 height 1
radio input "true"
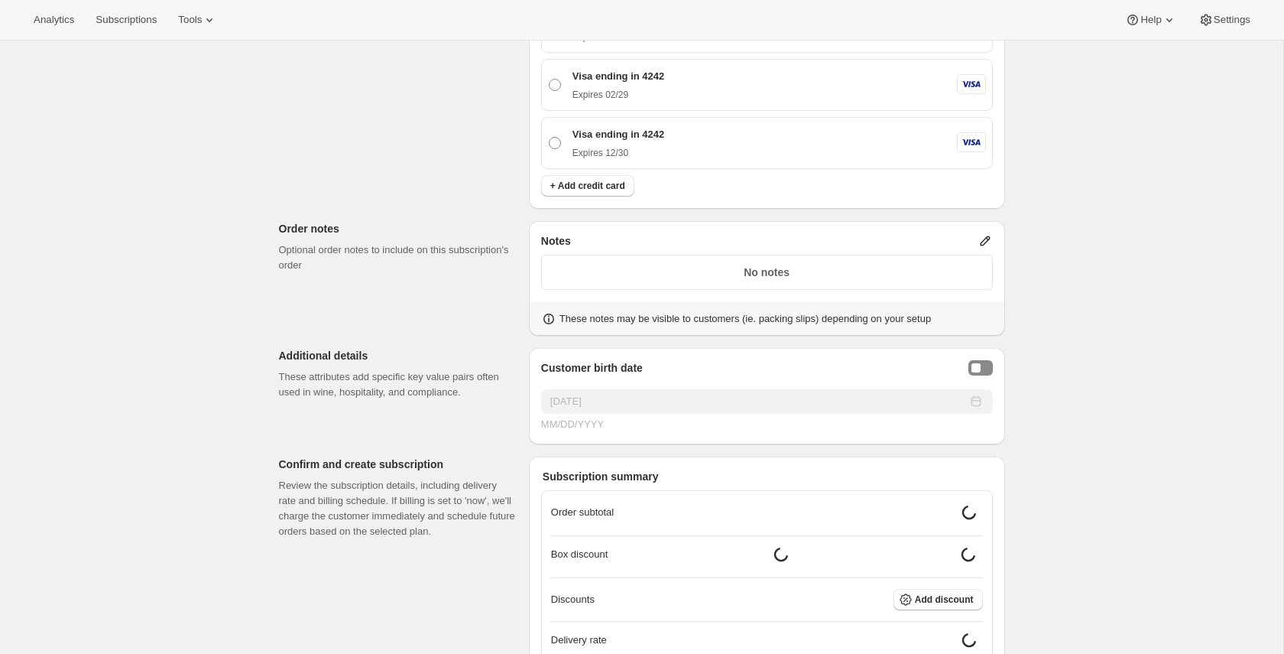
scroll to position [1493, 0]
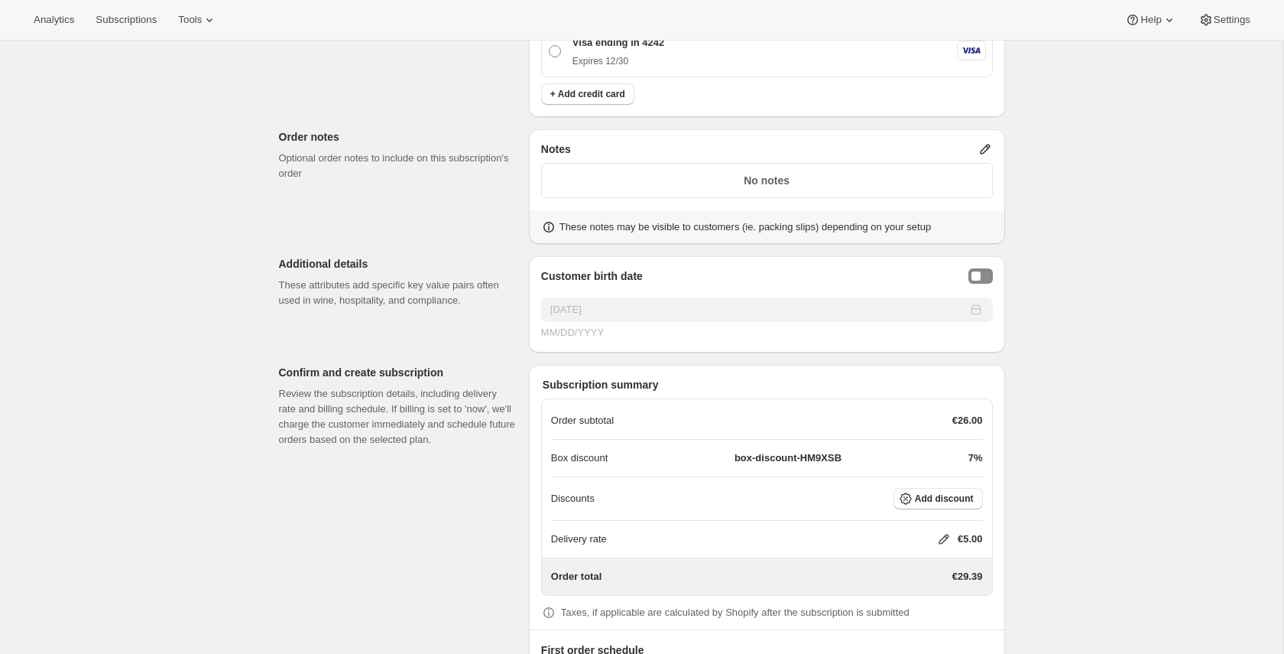
click at [983, 157] on icon at bounding box center [985, 148] width 15 height 15
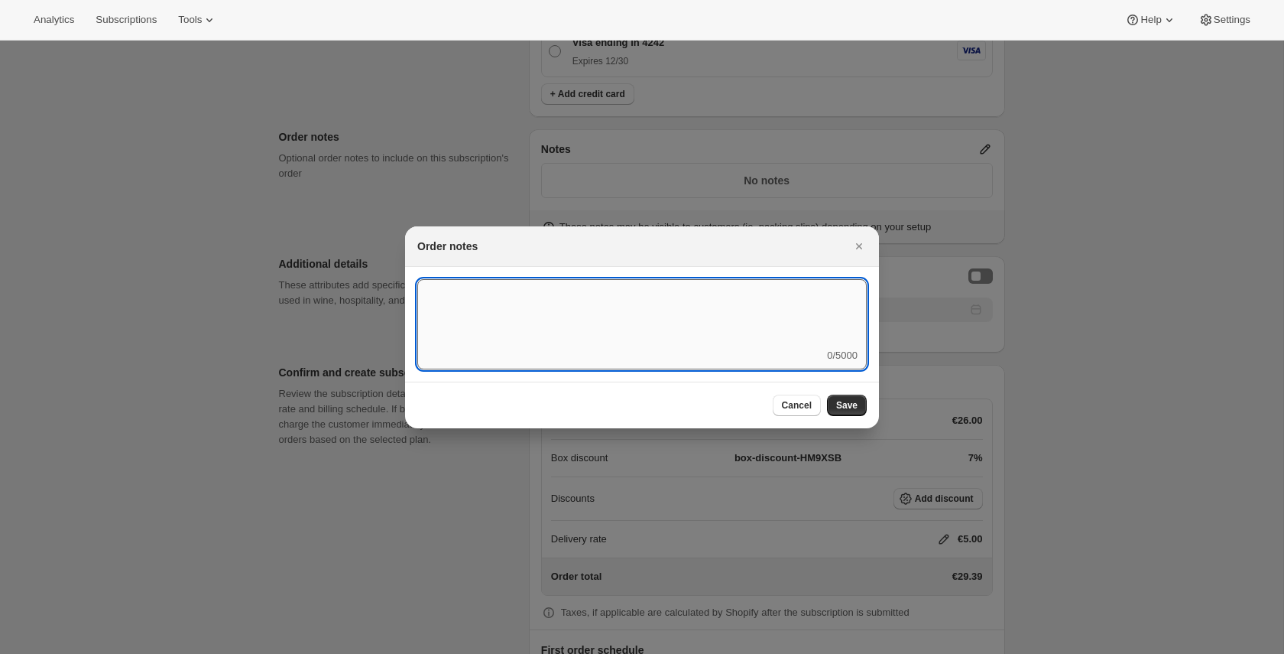
click at [770, 316] on textarea ":r5:" at bounding box center [641, 313] width 449 height 69
type textarea "mind the parrot"
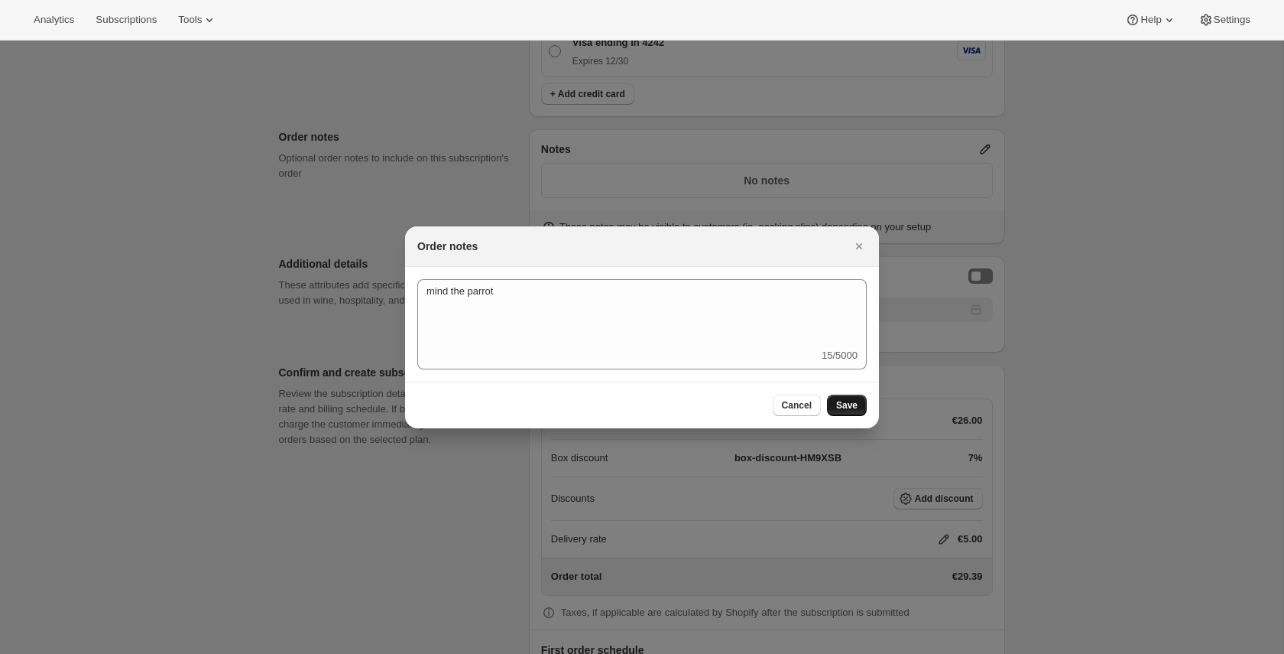
click at [860, 401] on button "Save" at bounding box center [847, 404] width 40 height 21
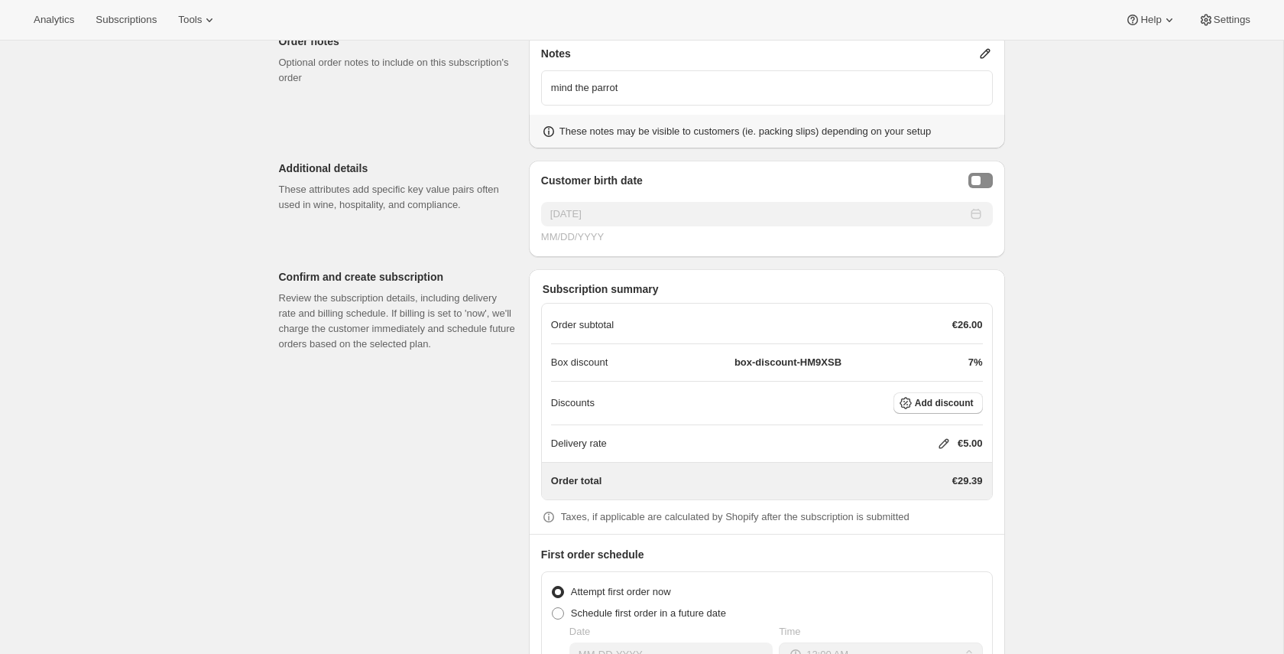
scroll to position [1628, 0]
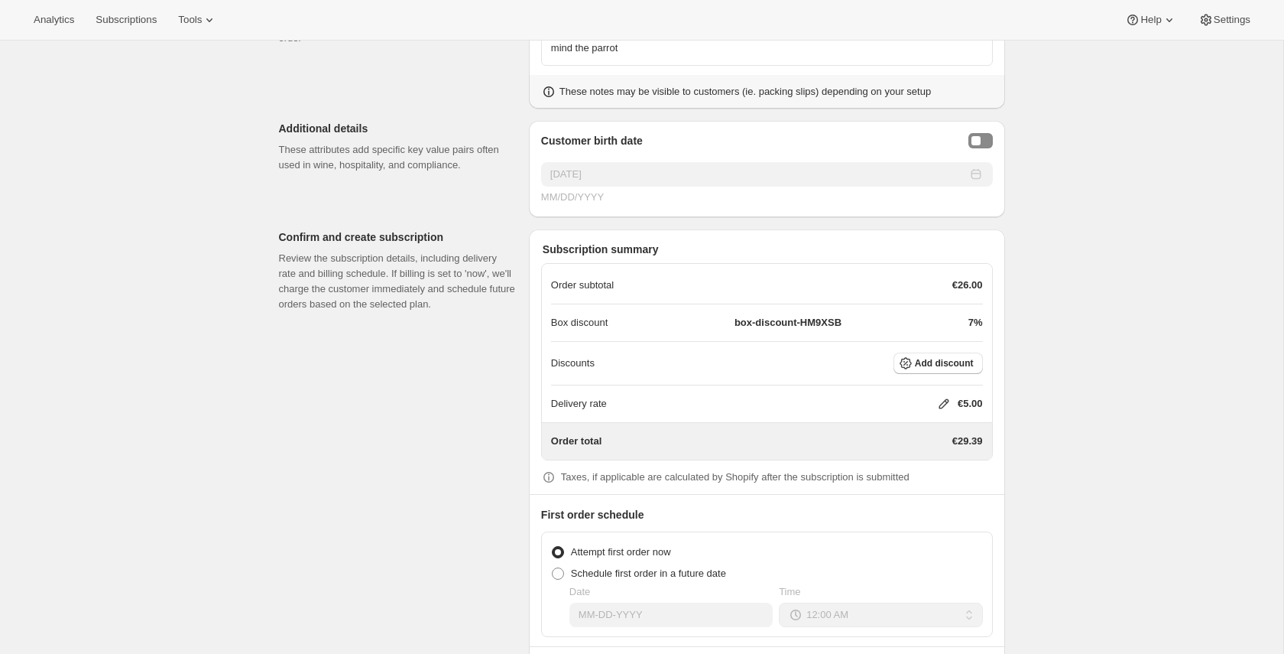
click at [940, 411] on icon at bounding box center [943, 403] width 15 height 15
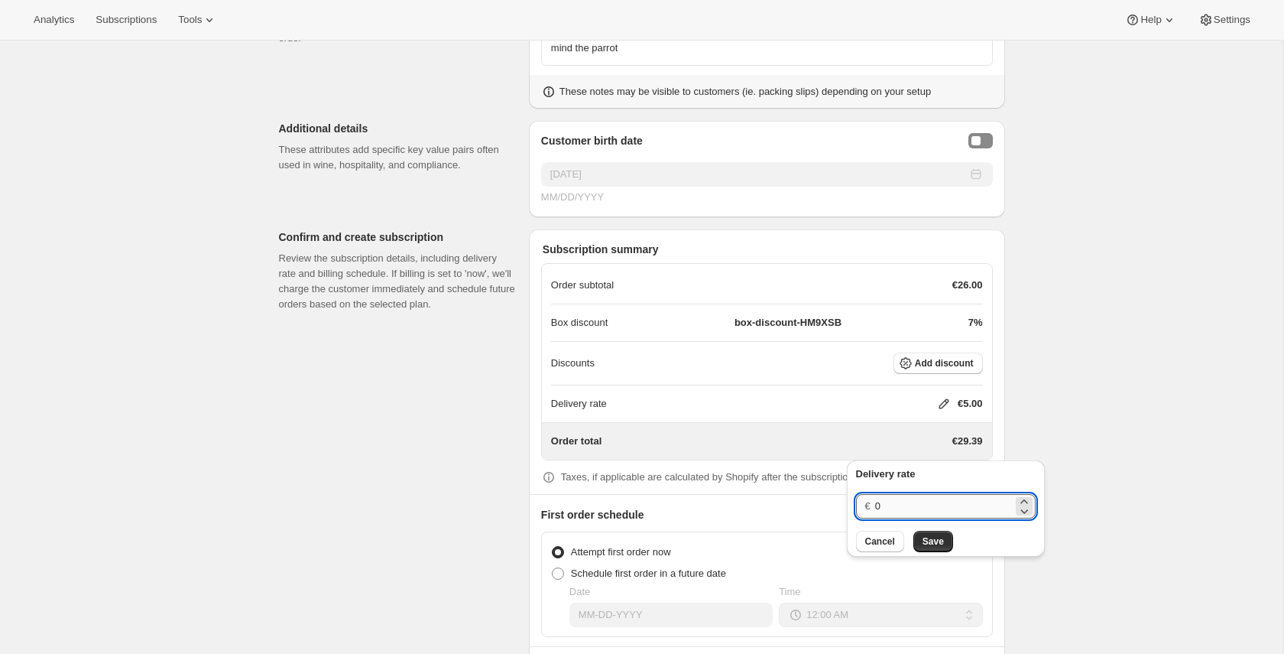
click at [938, 506] on input "0" at bounding box center [944, 506] width 138 height 24
type input "1"
click at [942, 549] on button "Save" at bounding box center [933, 540] width 40 height 21
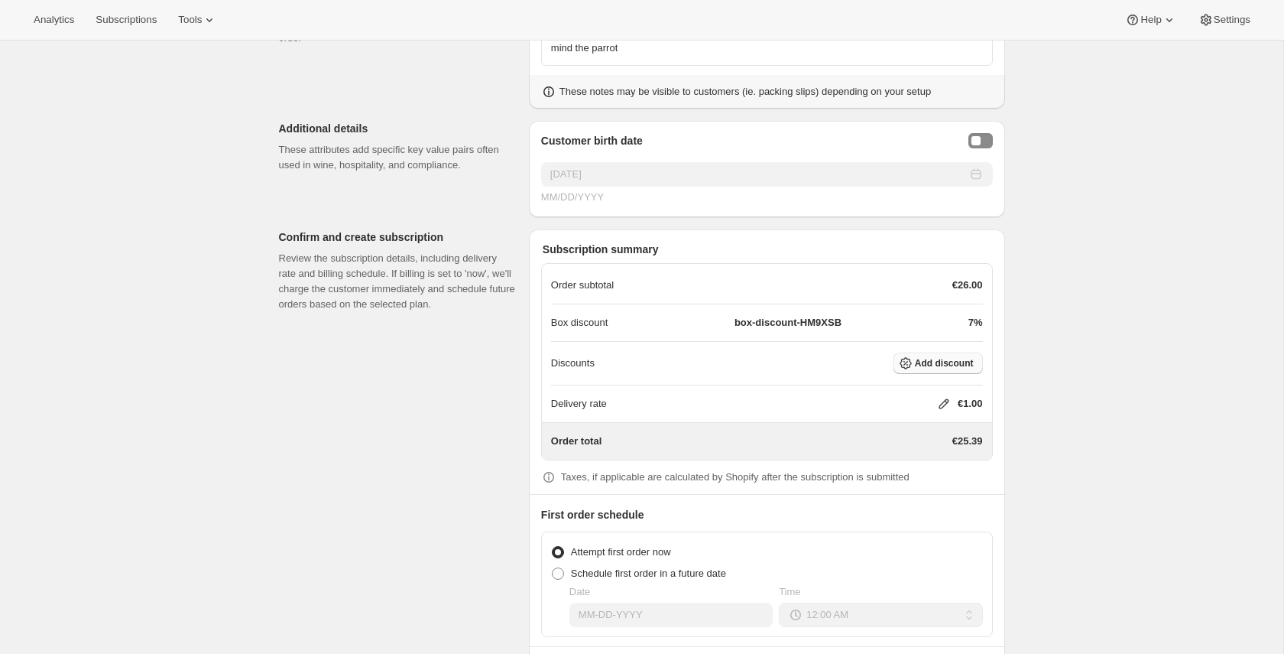
click at [930, 369] on span "Add discount" at bounding box center [944, 363] width 59 height 12
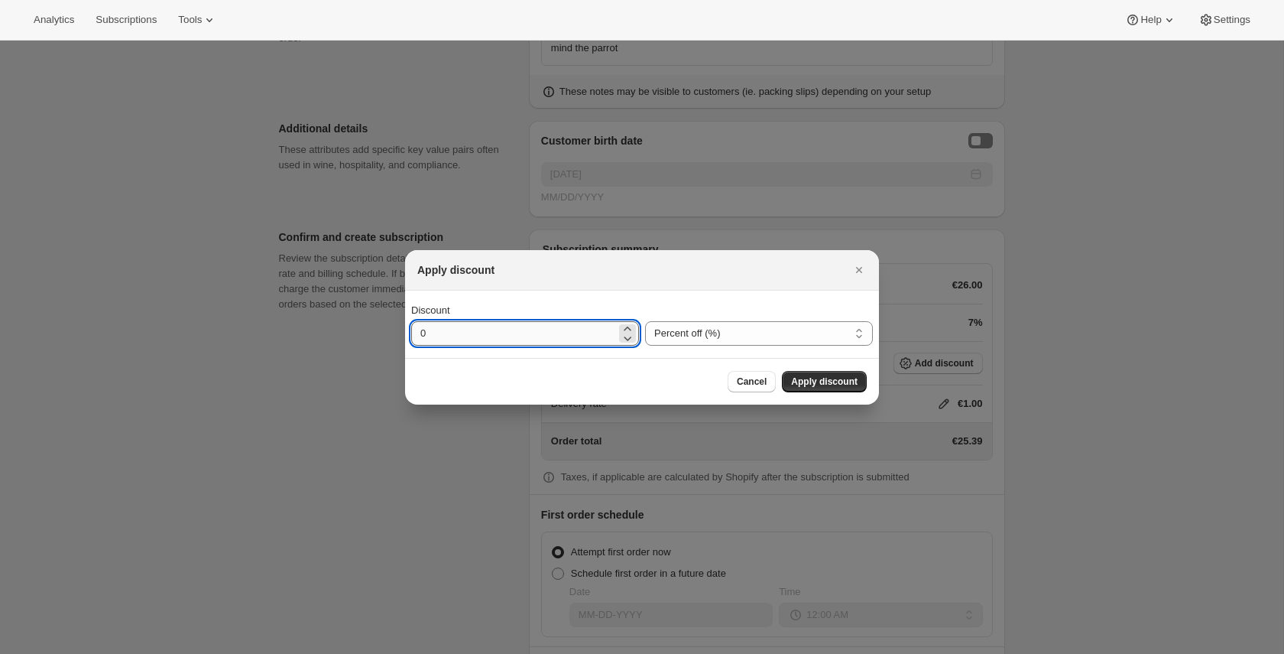
click at [586, 332] on input "0" at bounding box center [513, 333] width 205 height 24
type input "5"
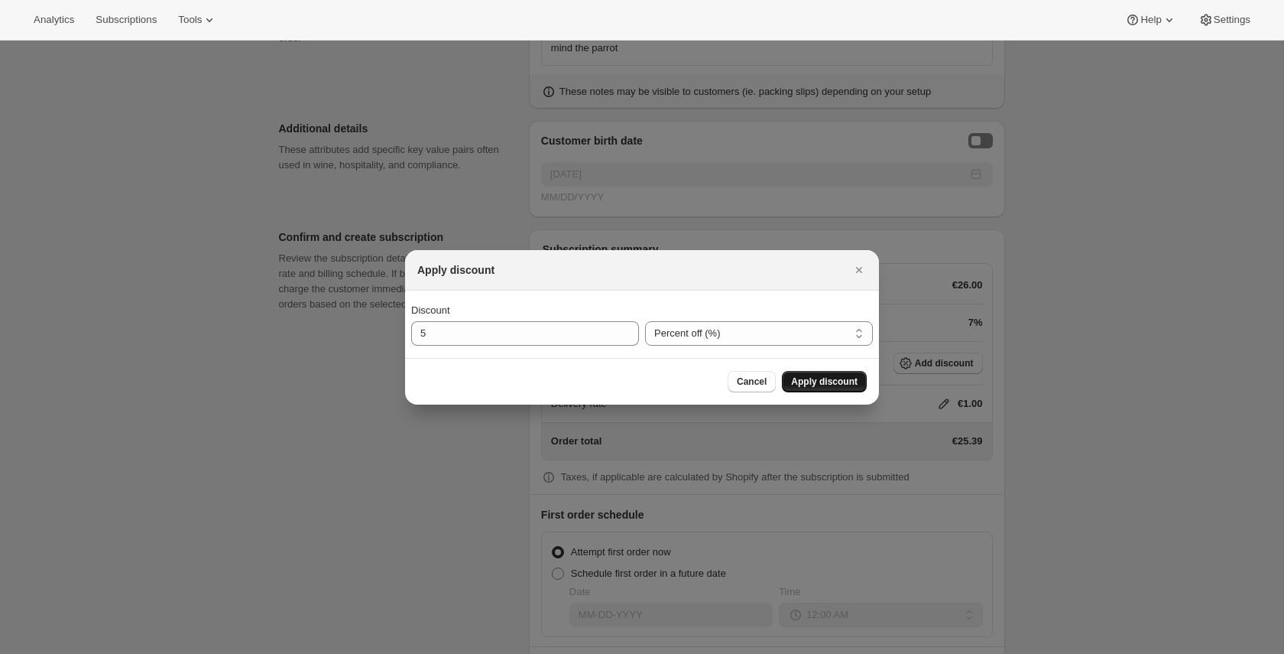
click at [808, 374] on button "Apply discount" at bounding box center [824, 381] width 85 height 21
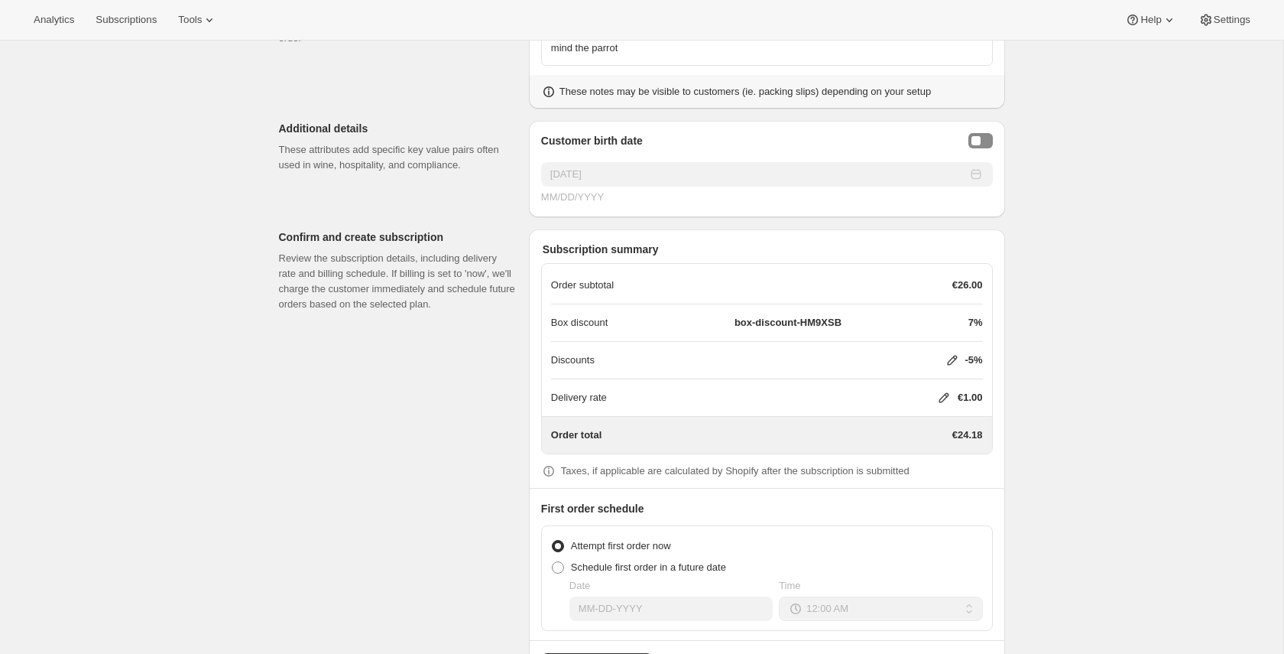
scroll to position [1734, 0]
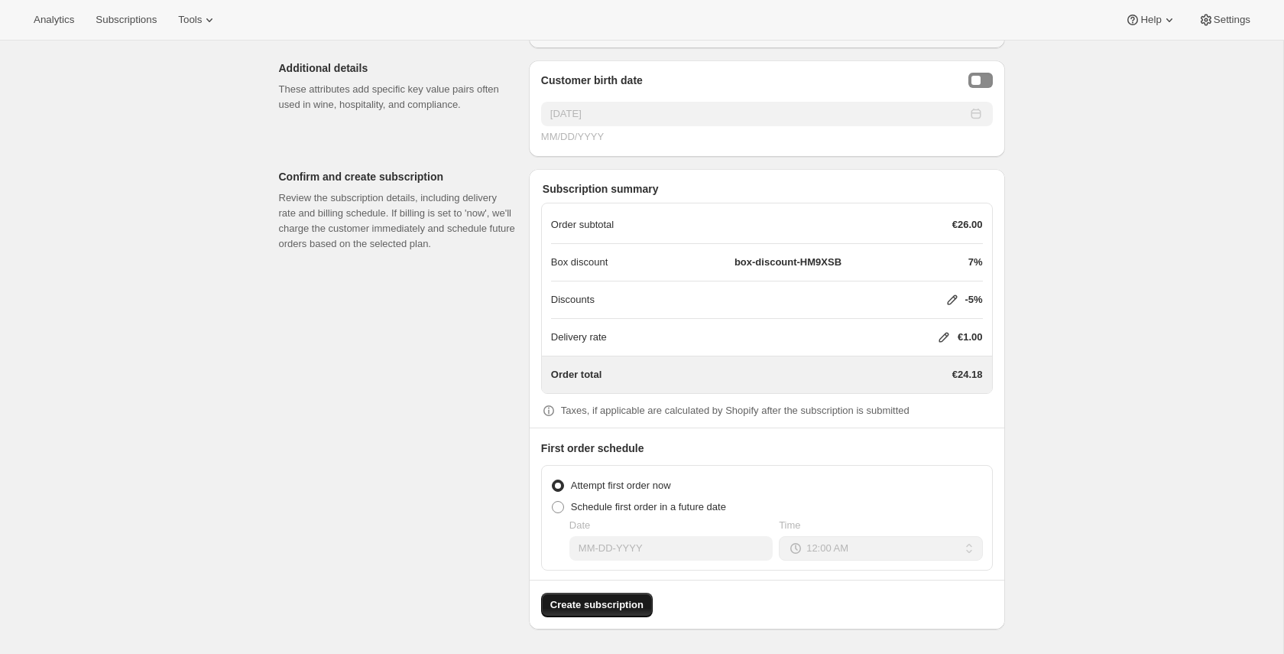
click at [630, 596] on button "Create subscription" at bounding box center [597, 604] width 112 height 24
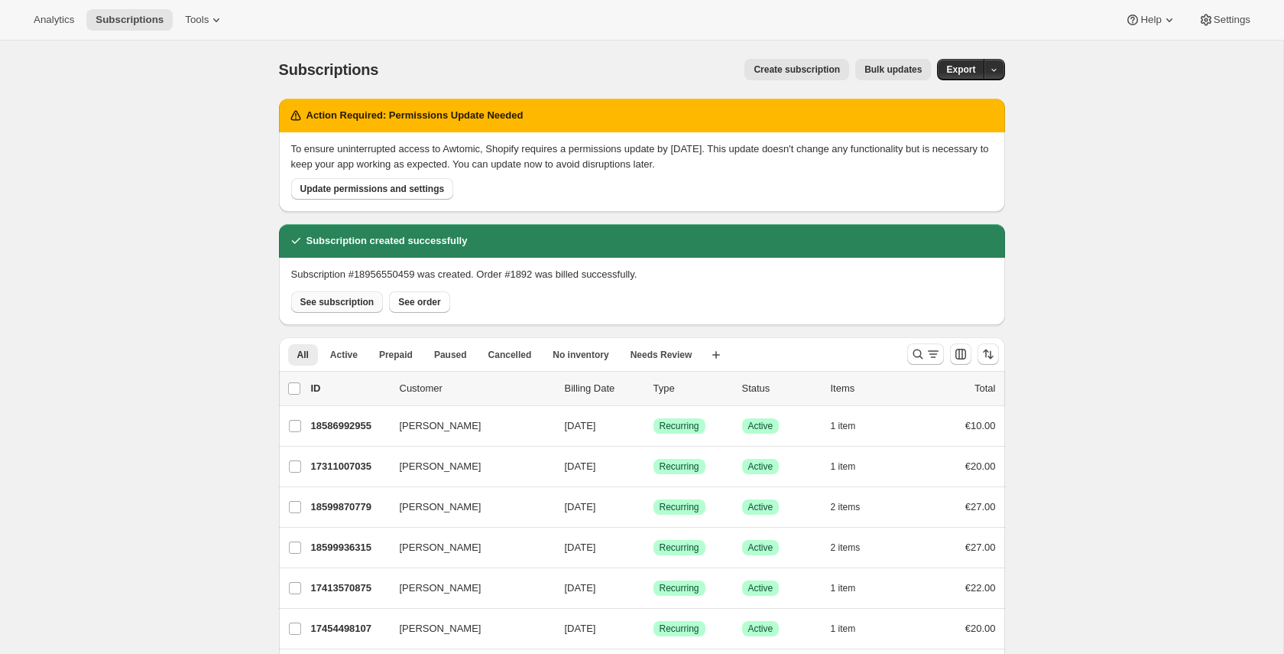
click at [351, 294] on button "See subscription" at bounding box center [337, 301] width 92 height 21
